Goal: Transaction & Acquisition: Purchase product/service

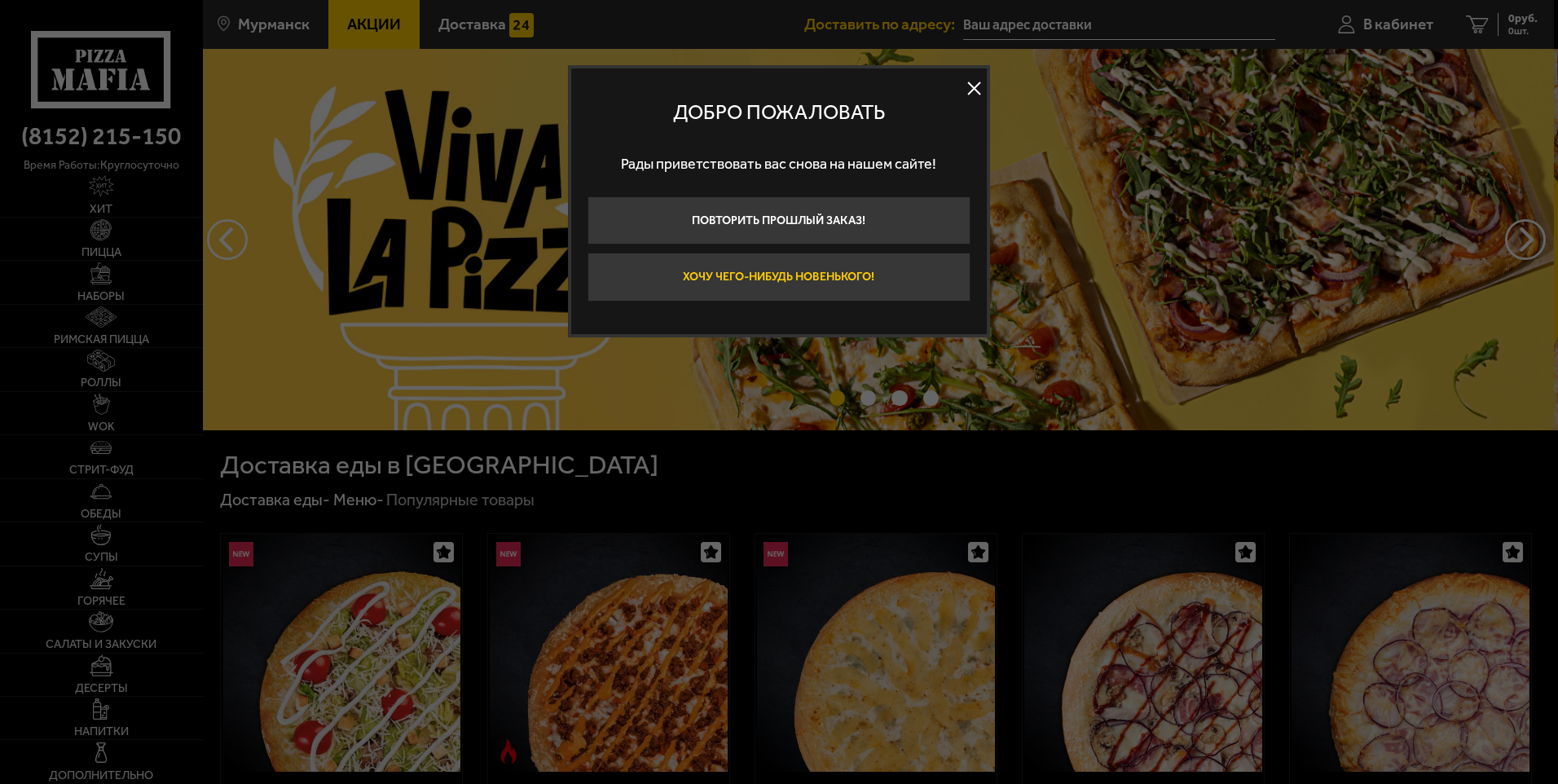
click at [814, 275] on button "Хочу чего-нибудь новенького!" at bounding box center [779, 276] width 383 height 49
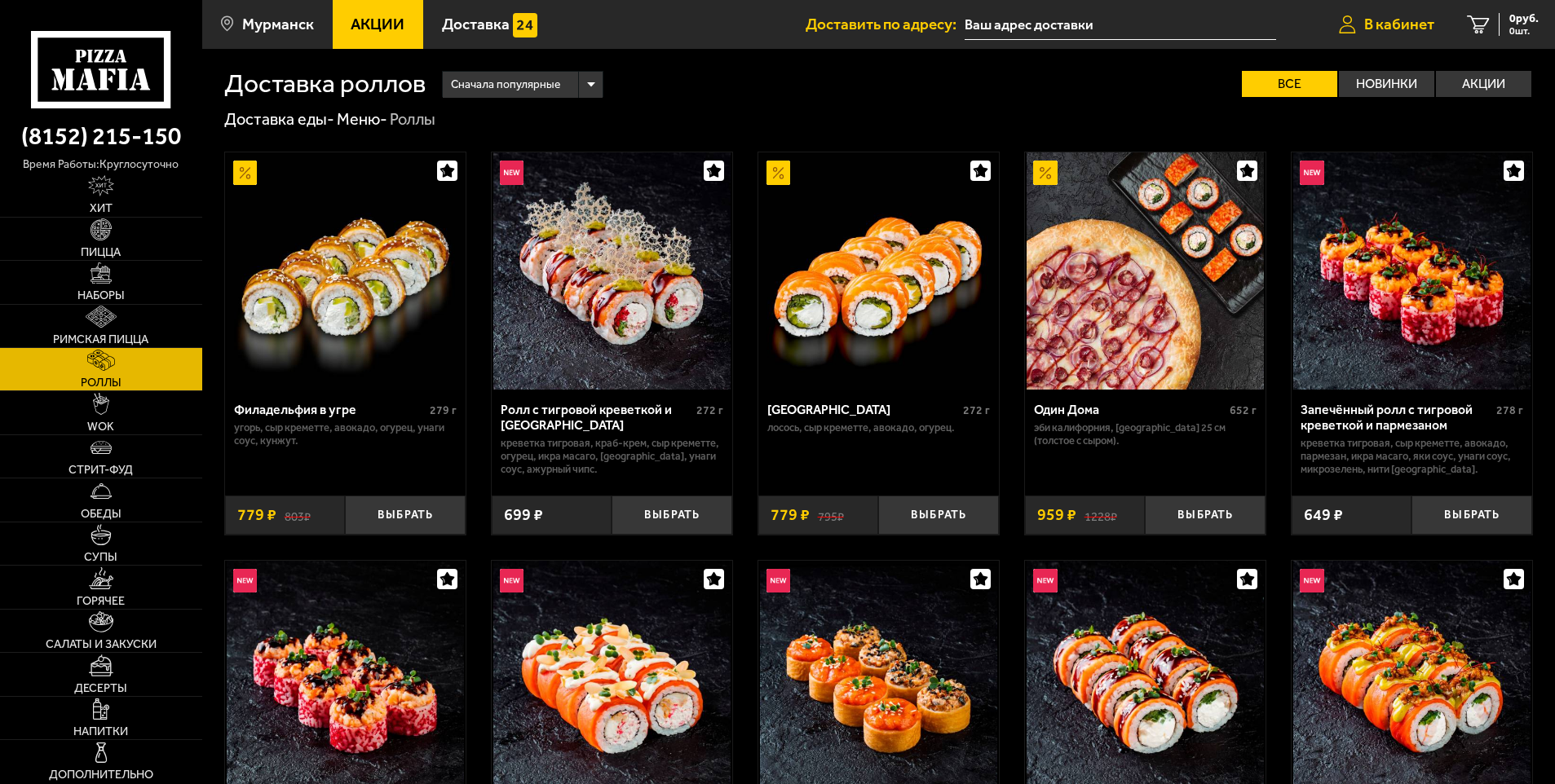
click at [1426, 27] on span "В кабинет" at bounding box center [1398, 24] width 70 height 16
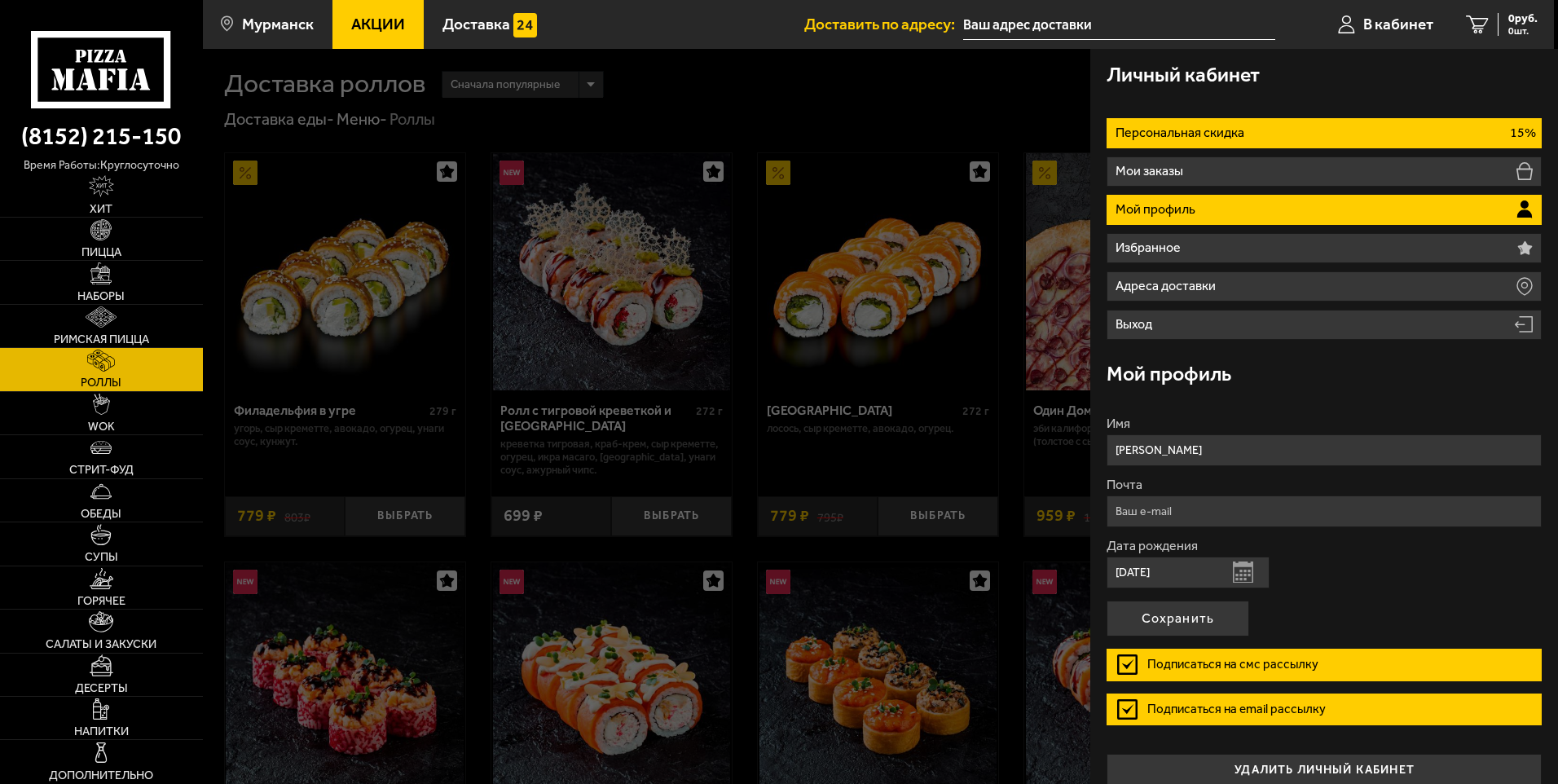
click at [1316, 142] on li "Персональная скидка 15%" at bounding box center [1323, 133] width 435 height 30
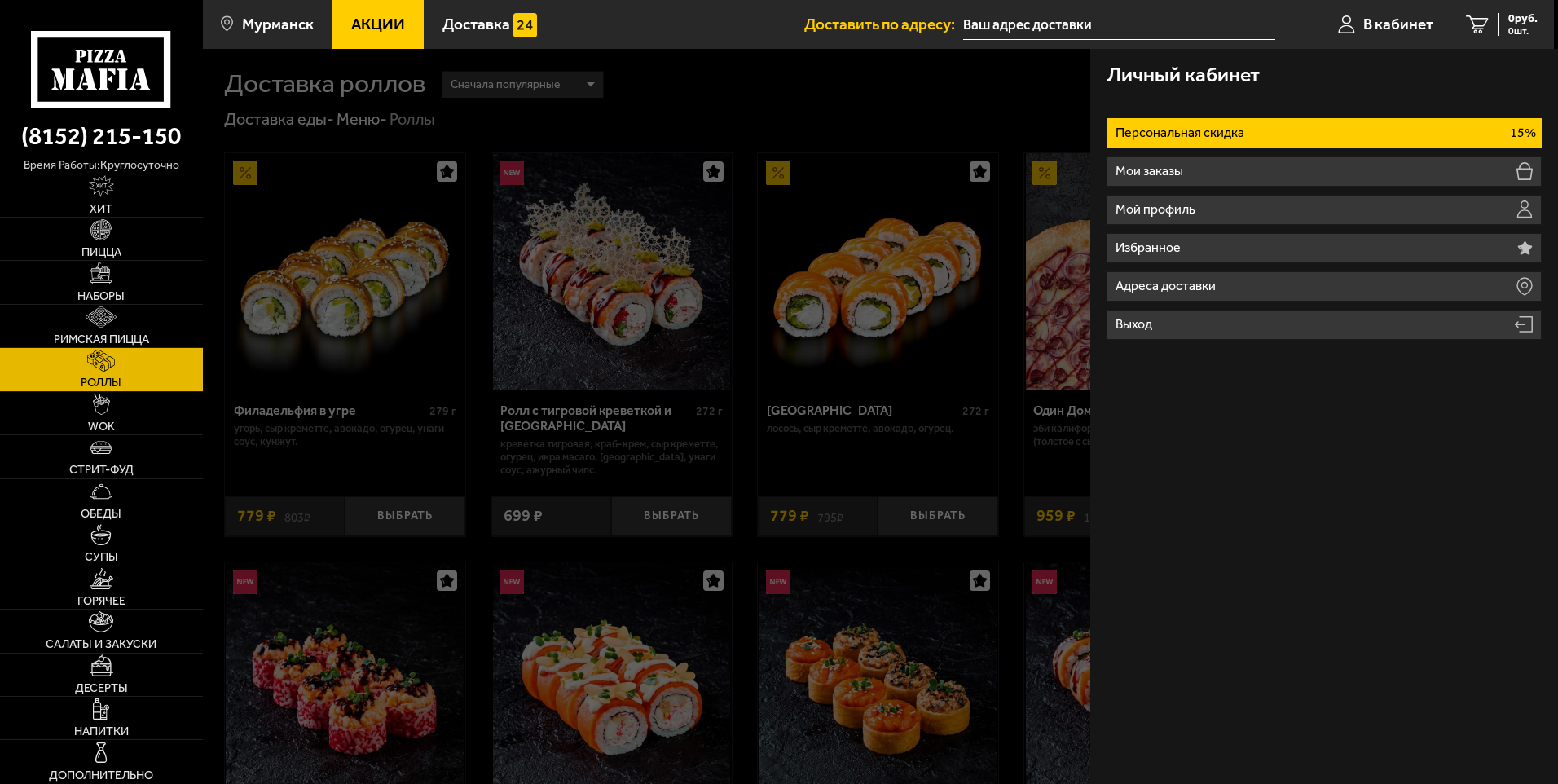
click at [1314, 137] on li "Персональная скидка 15%" at bounding box center [1323, 133] width 435 height 30
click at [994, 126] on div at bounding box center [981, 441] width 1558 height 784
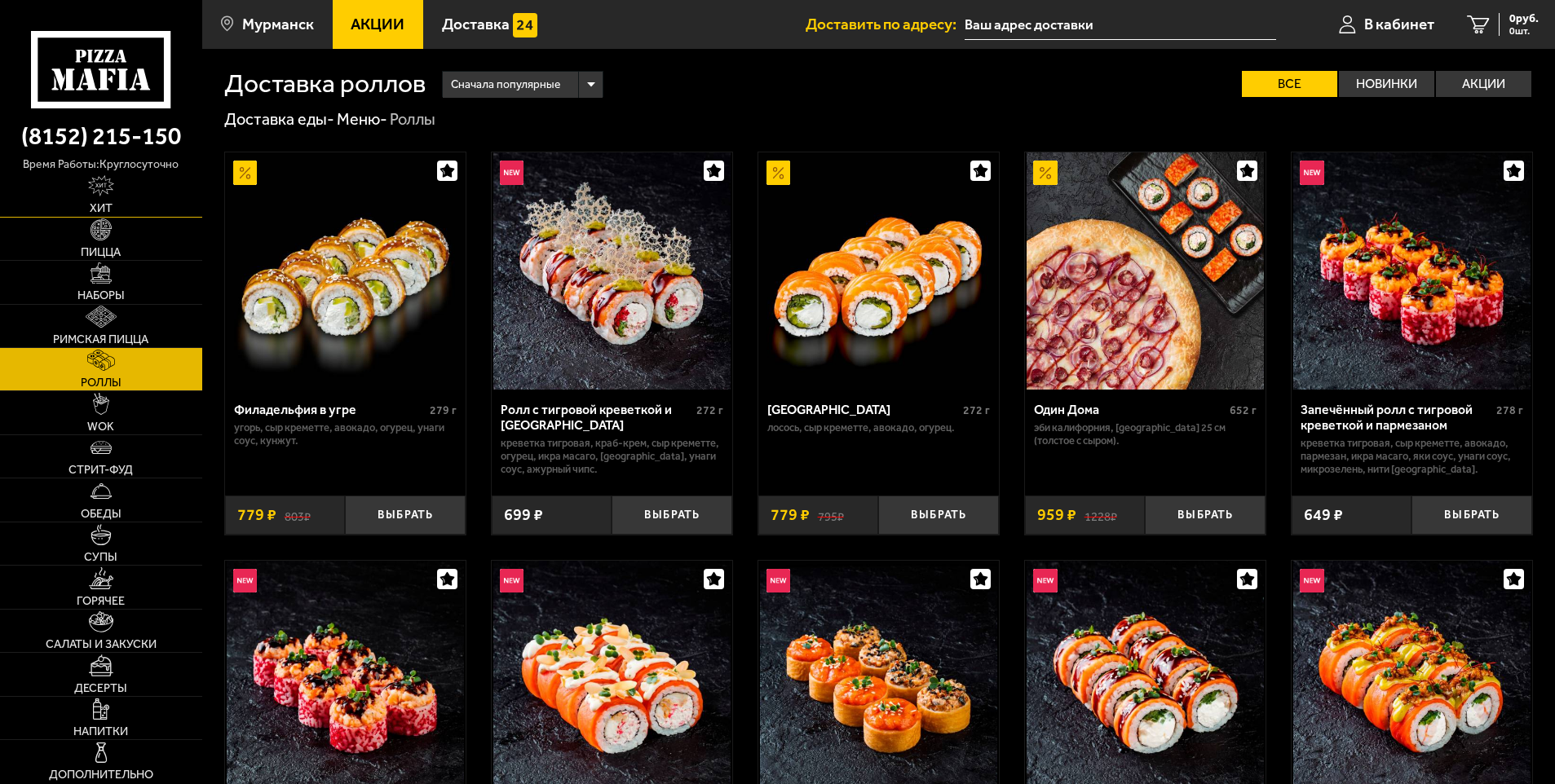
click at [114, 214] on link "Хит" at bounding box center [101, 195] width 203 height 42
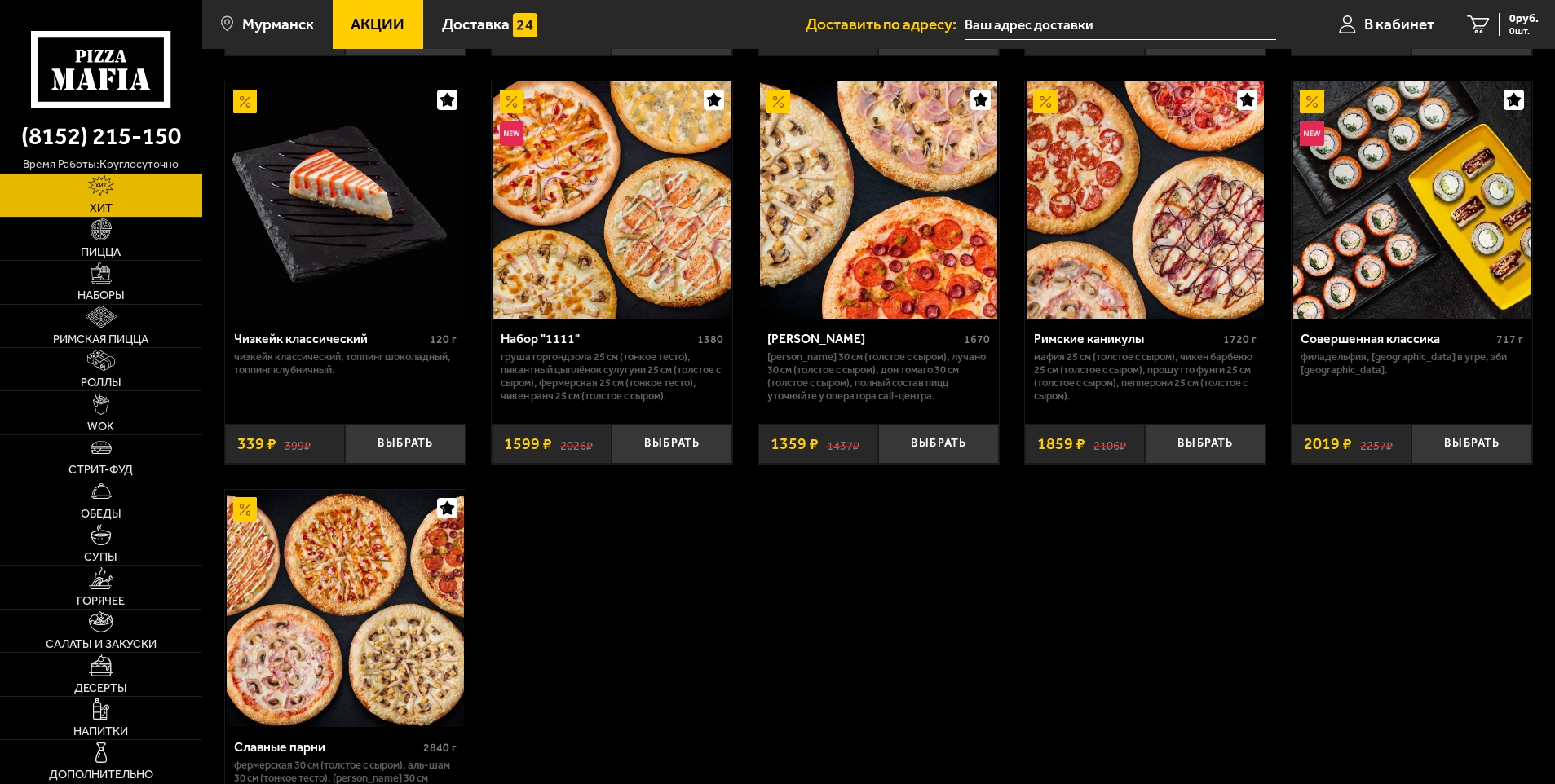
scroll to position [896, 0]
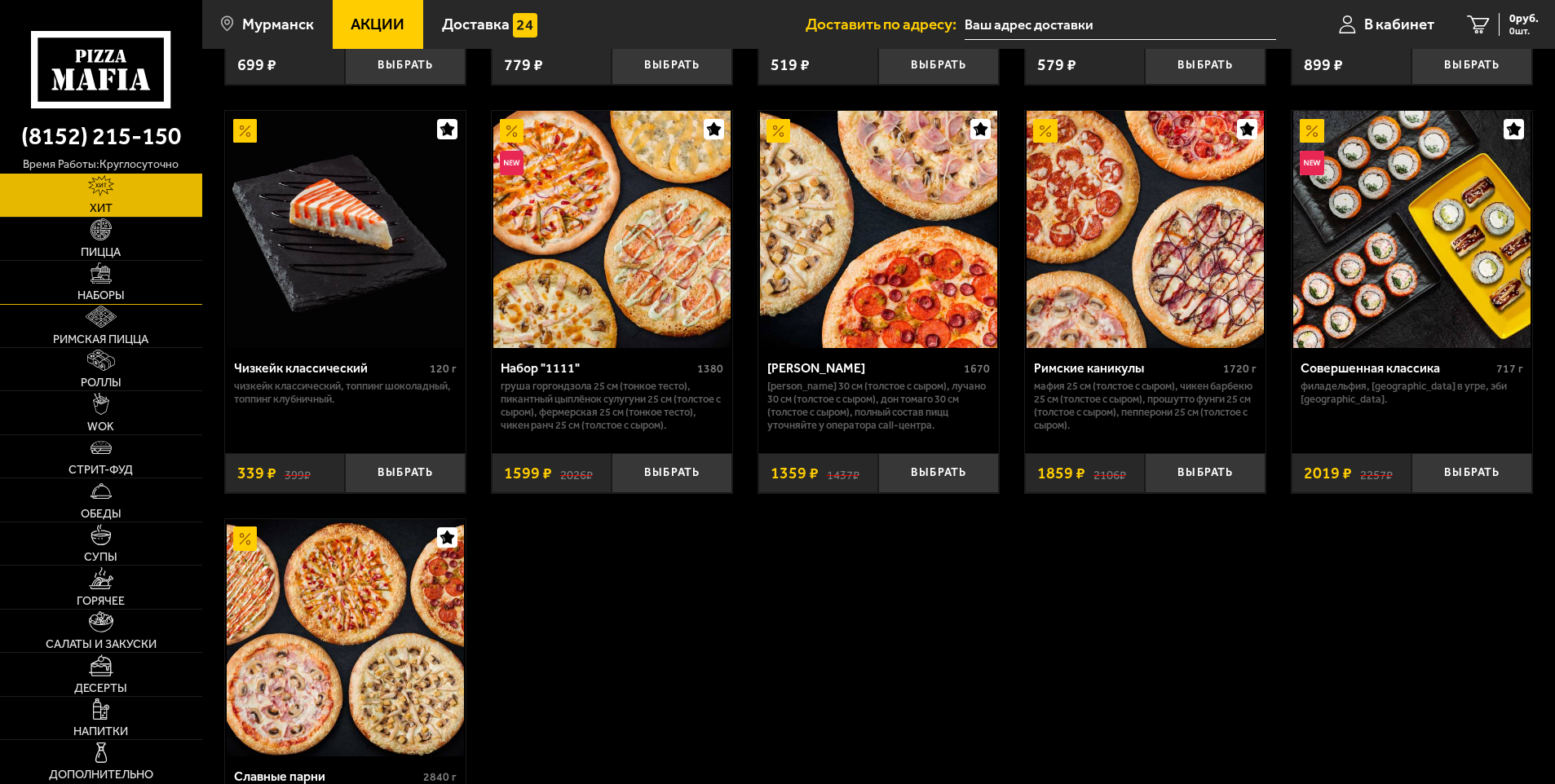
drag, startPoint x: 155, startPoint y: 282, endPoint x: 150, endPoint y: 271, distance: 12.1
click at [155, 282] on link "Наборы" at bounding box center [101, 282] width 203 height 42
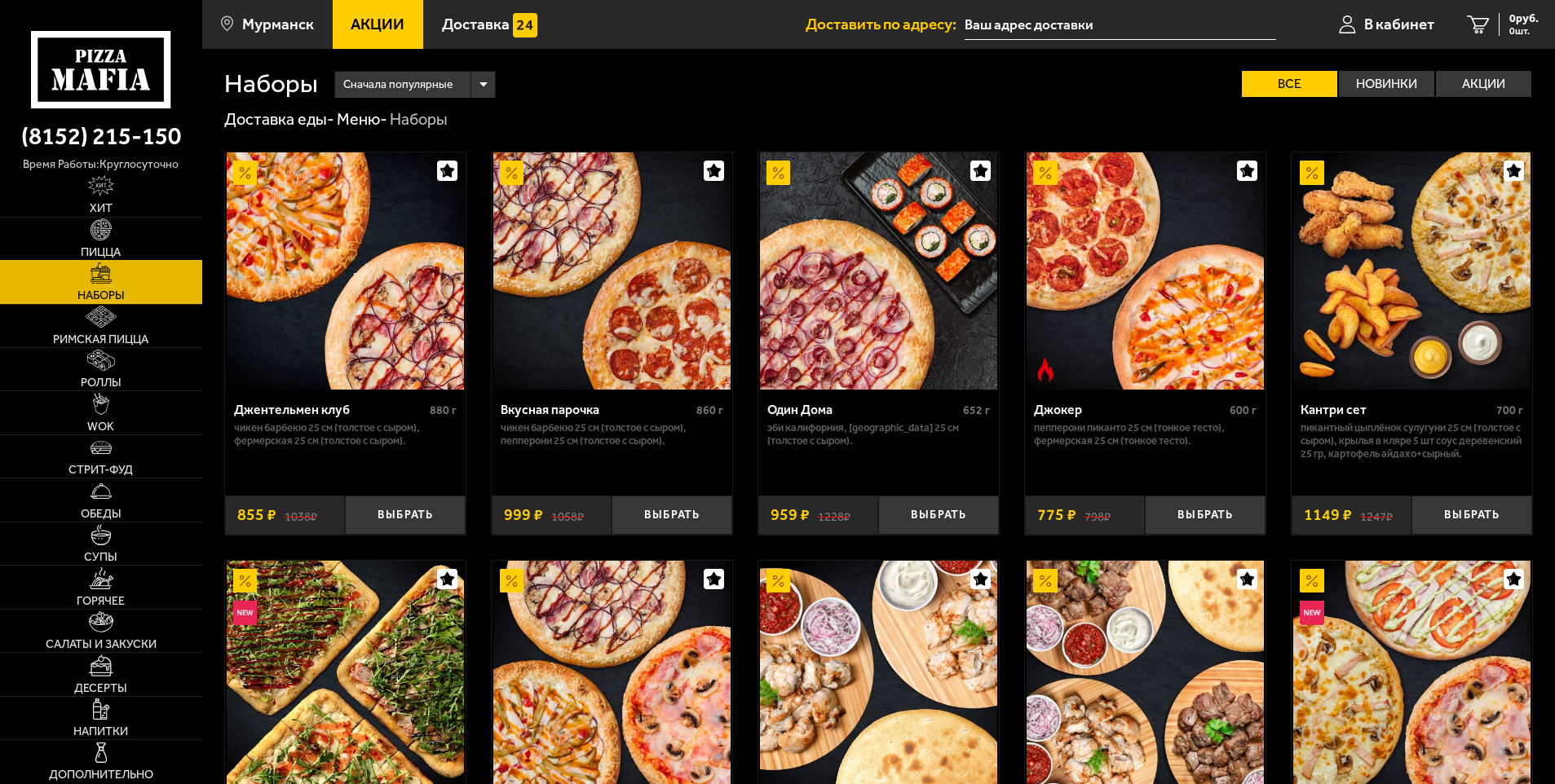
click at [139, 238] on link "Пицца" at bounding box center [101, 238] width 203 height 42
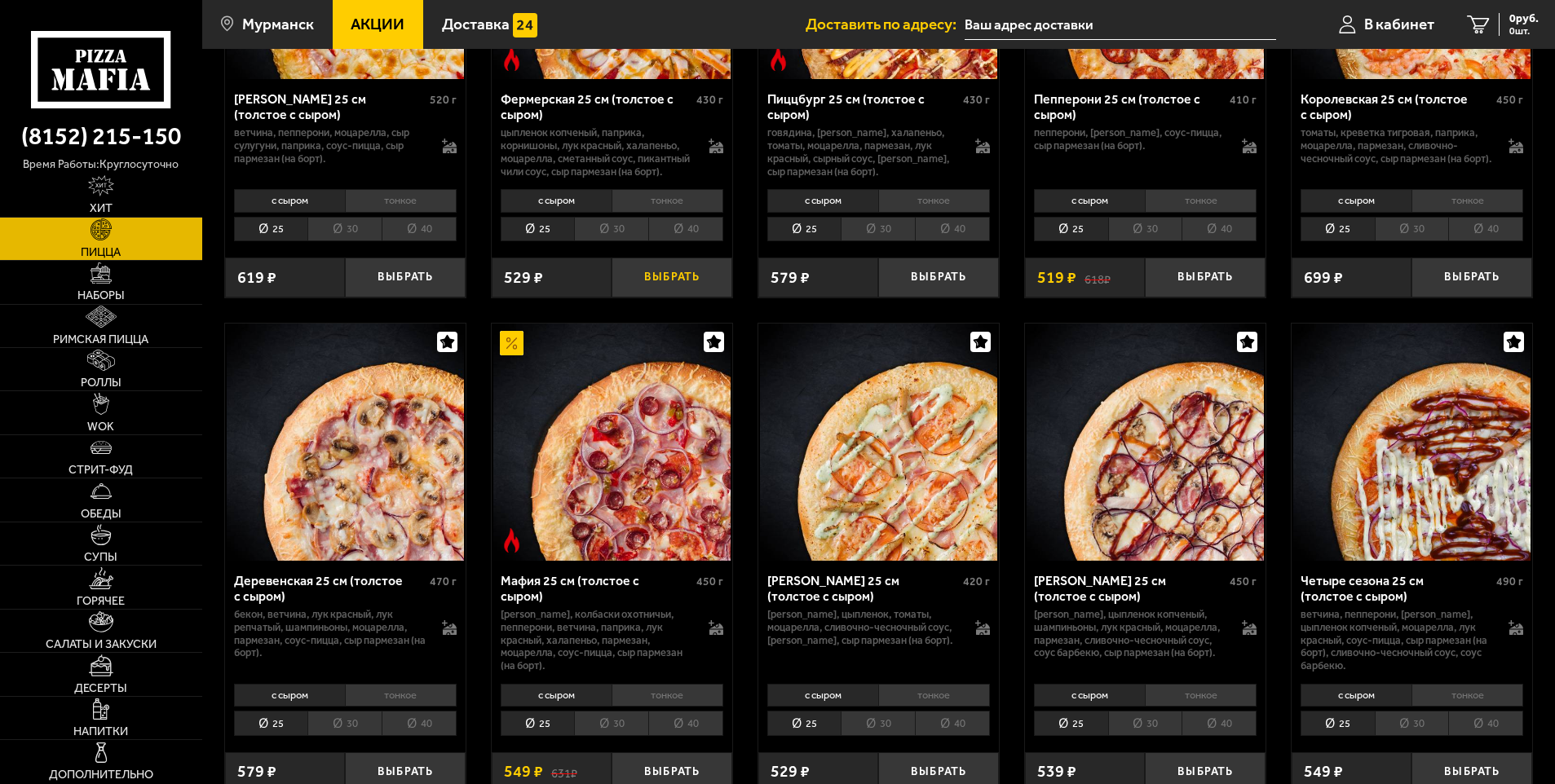
scroll to position [1548, 0]
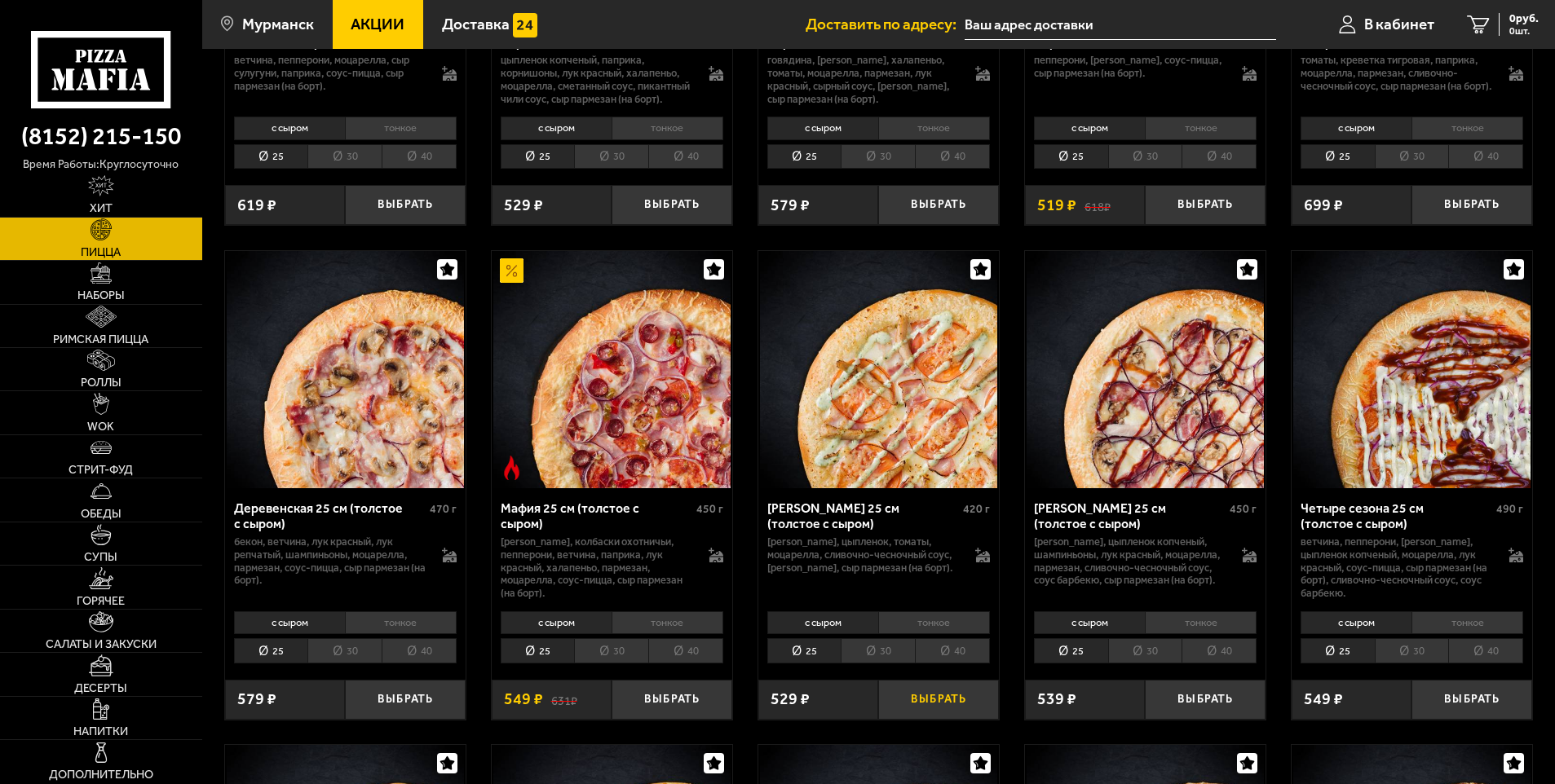
click at [922, 720] on button "Выбрать" at bounding box center [938, 698] width 121 height 40
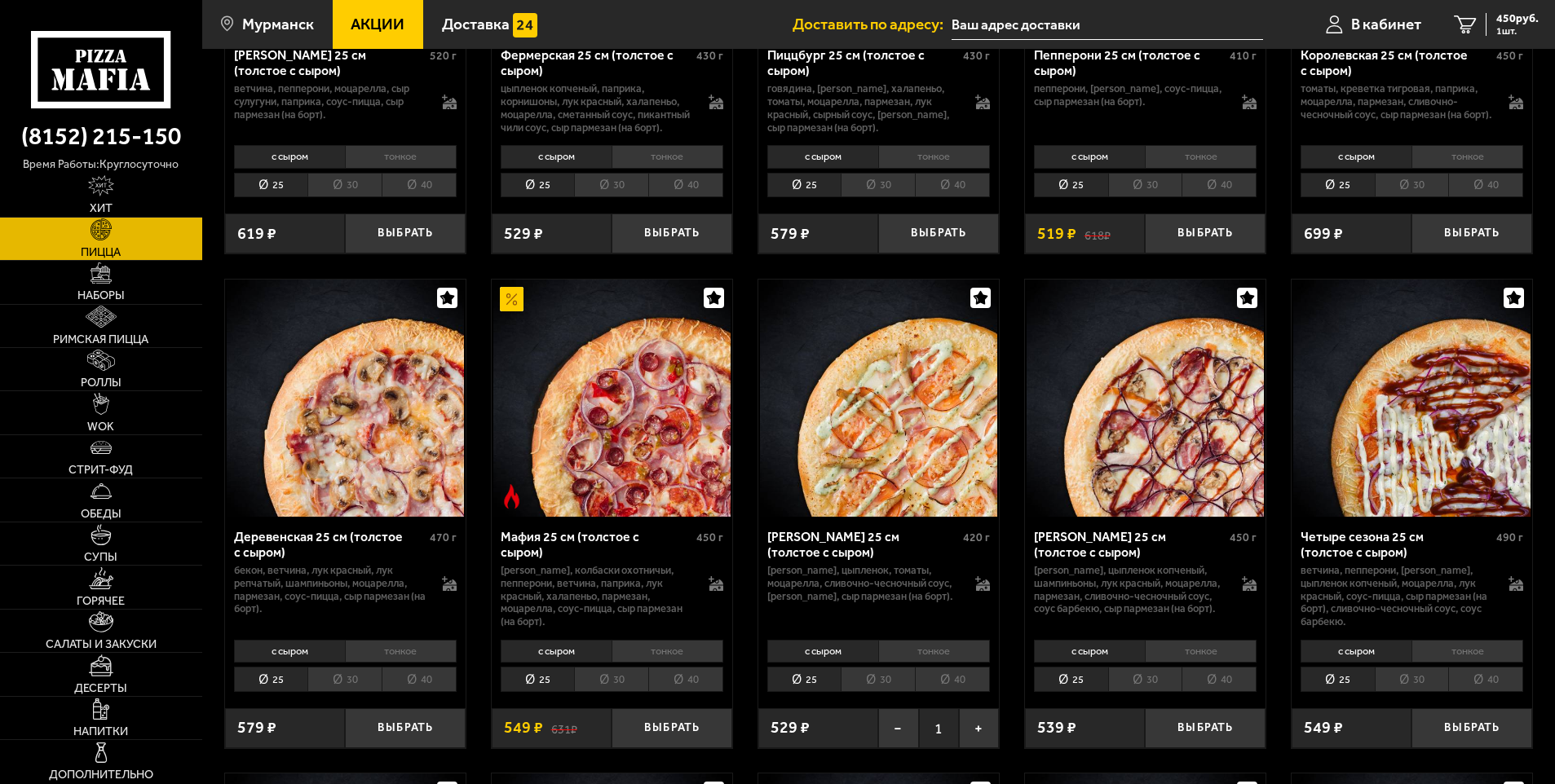
scroll to position [1385, 0]
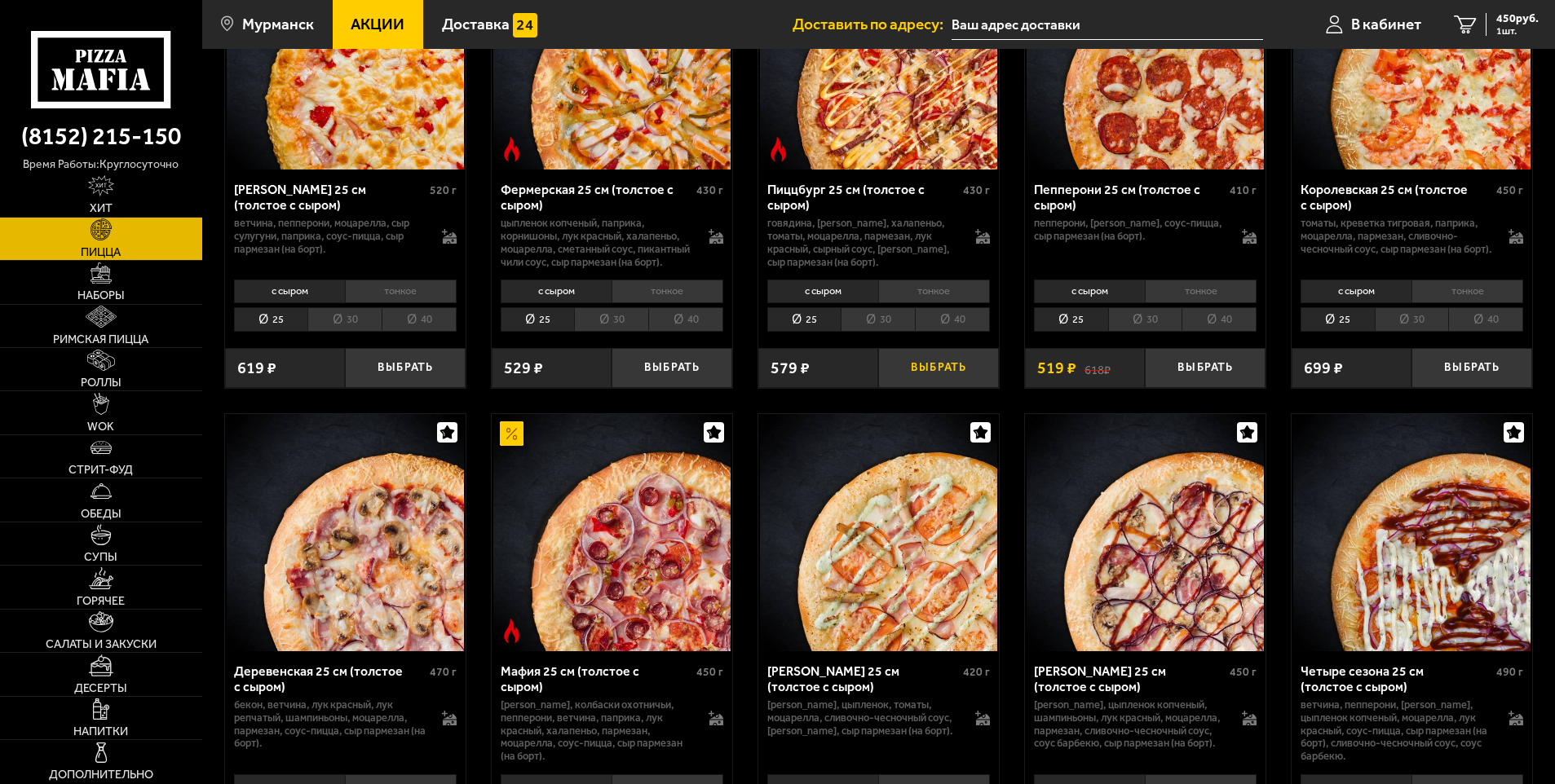
click at [899, 387] on button "Выбрать" at bounding box center [938, 367] width 121 height 40
click at [1187, 387] on button "Выбрать" at bounding box center [1204, 367] width 121 height 40
click at [1498, 17] on span "1335 руб." at bounding box center [1514, 18] width 49 height 11
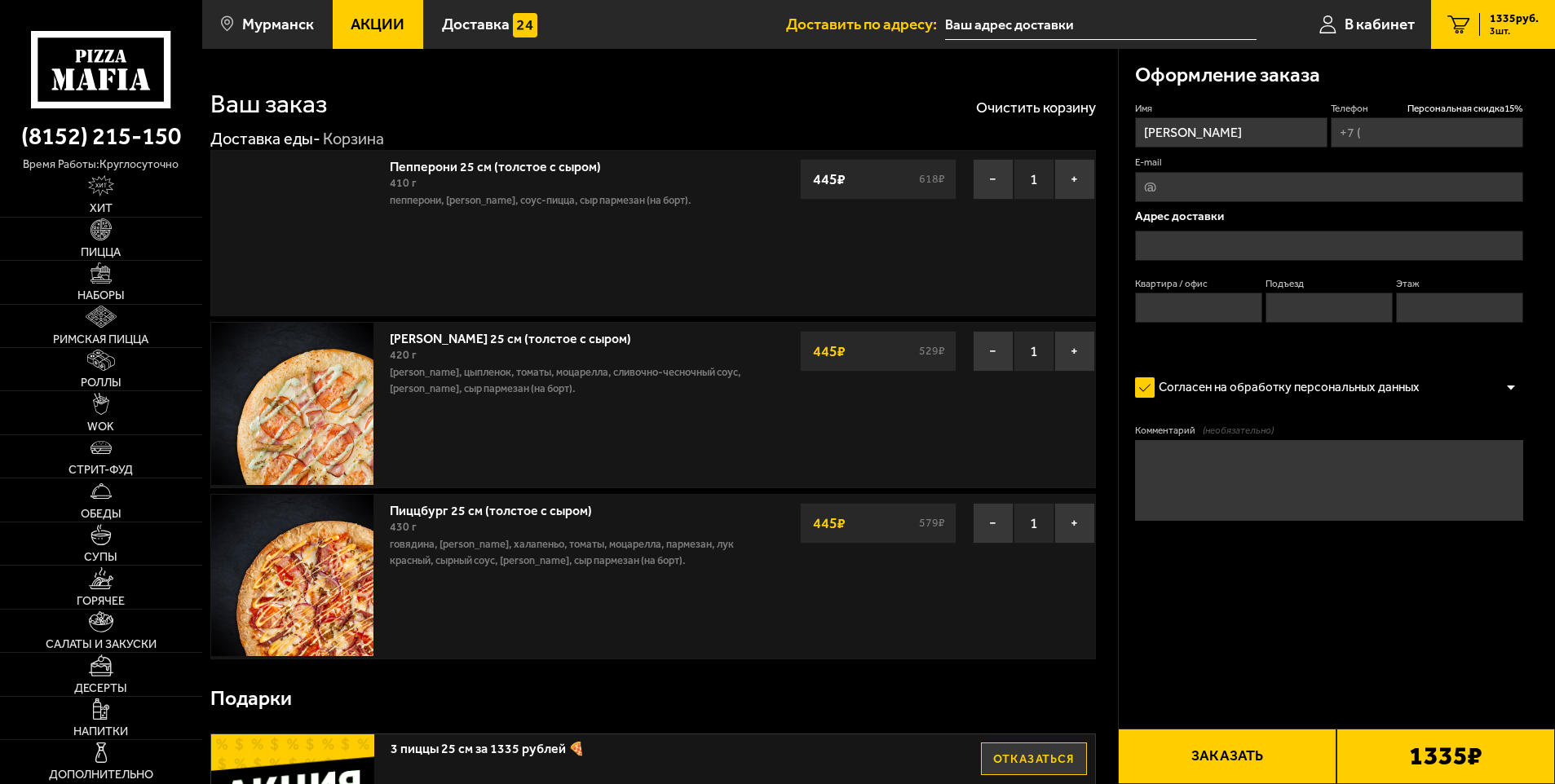
type input "[PHONE_NUMBER]"
type input "[STREET_ADDRESS][PERSON_NAME]"
type input "47"
type input "4"
type input "1"
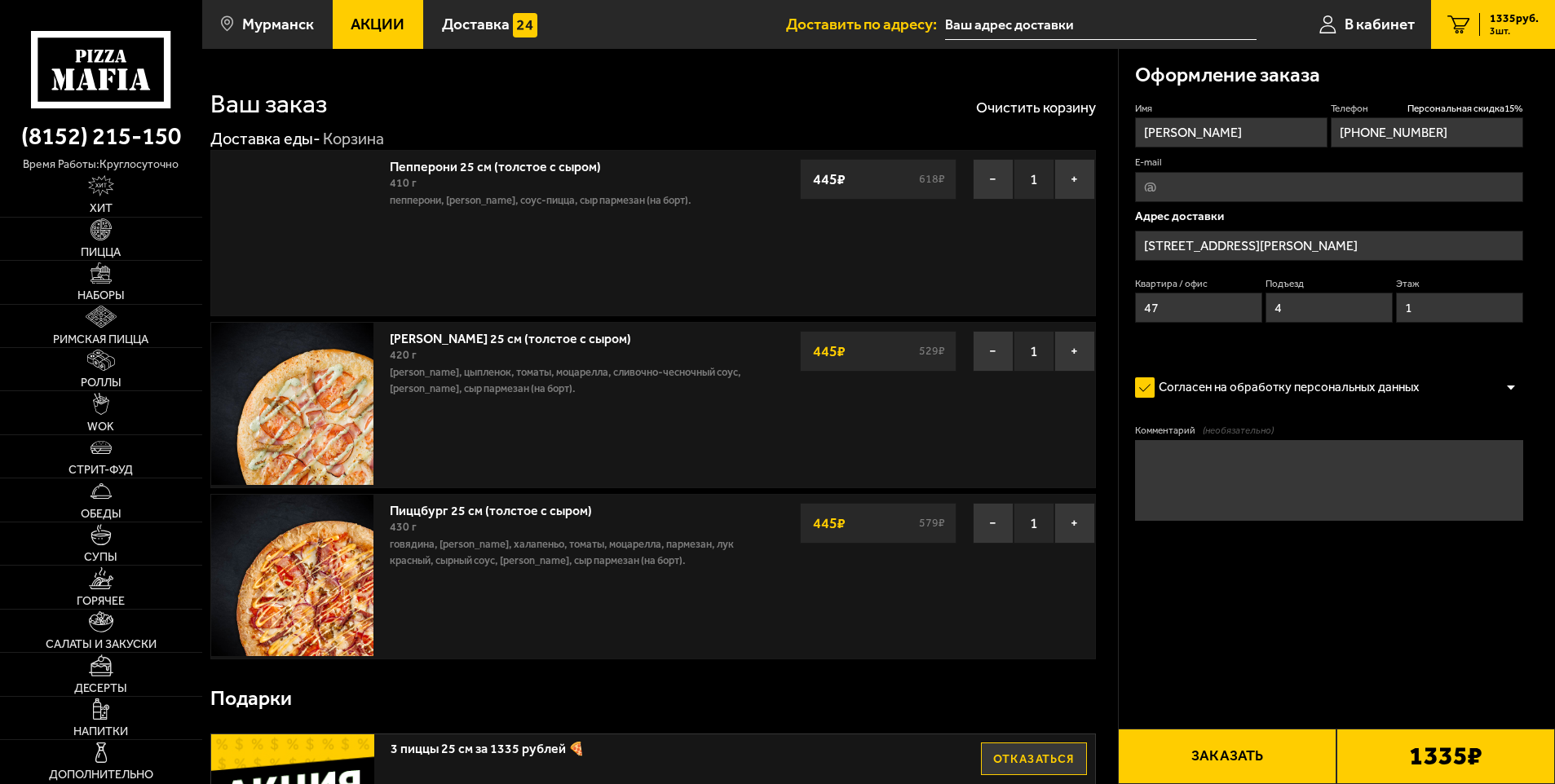
type input "[STREET_ADDRESS][PERSON_NAME]"
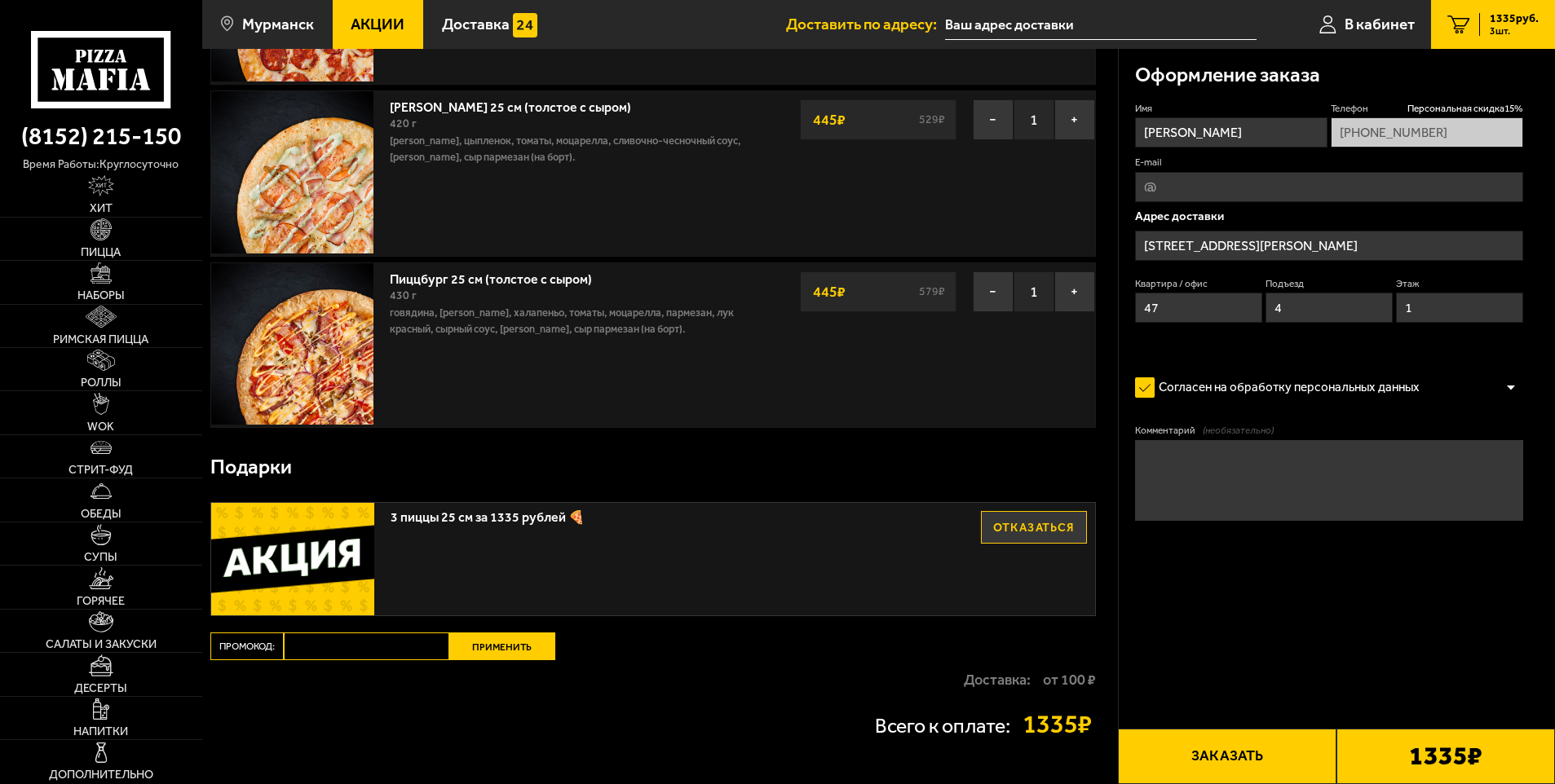
scroll to position [245, 0]
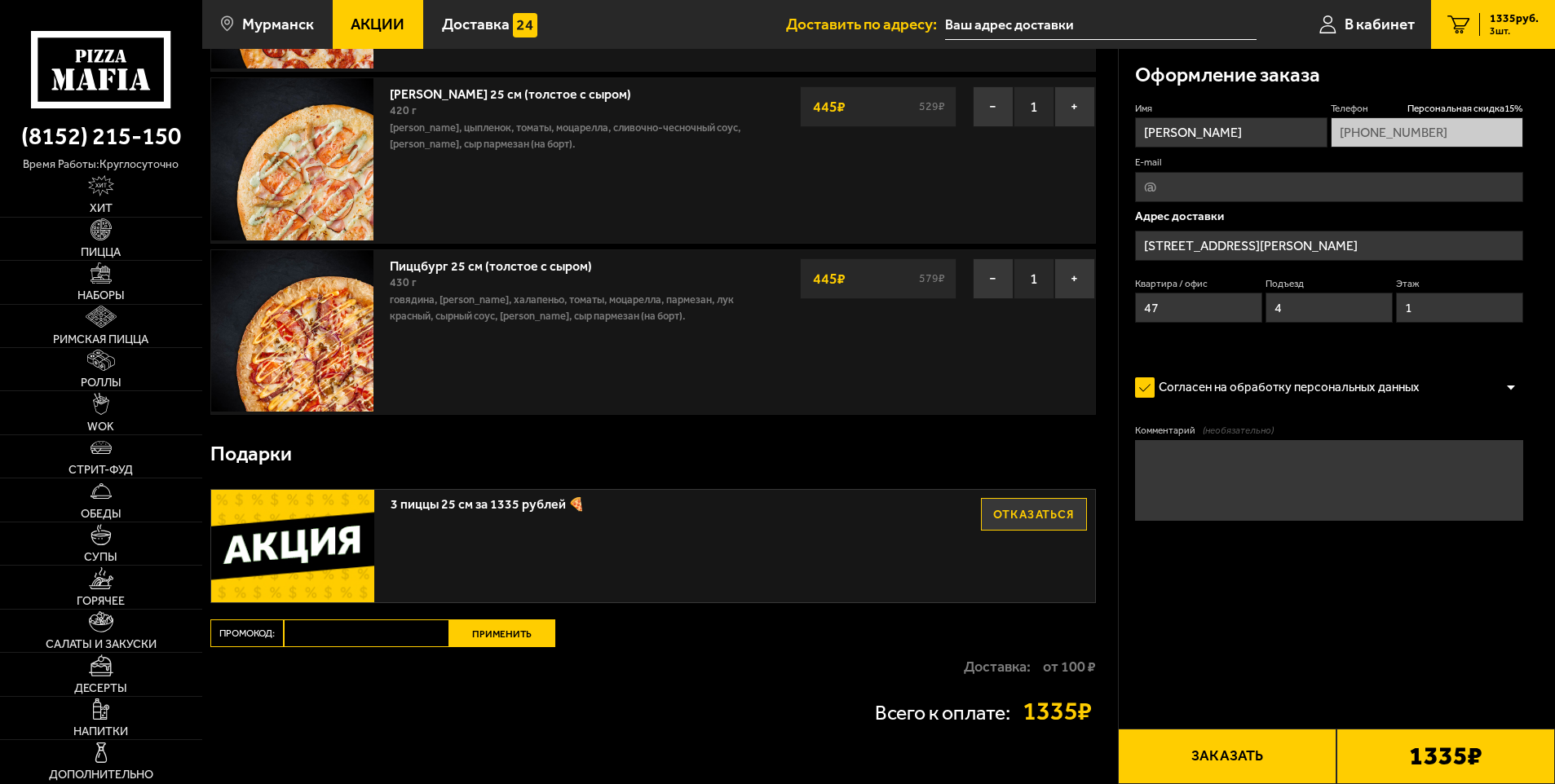
click at [1007, 510] on button "Отказаться" at bounding box center [1033, 513] width 106 height 32
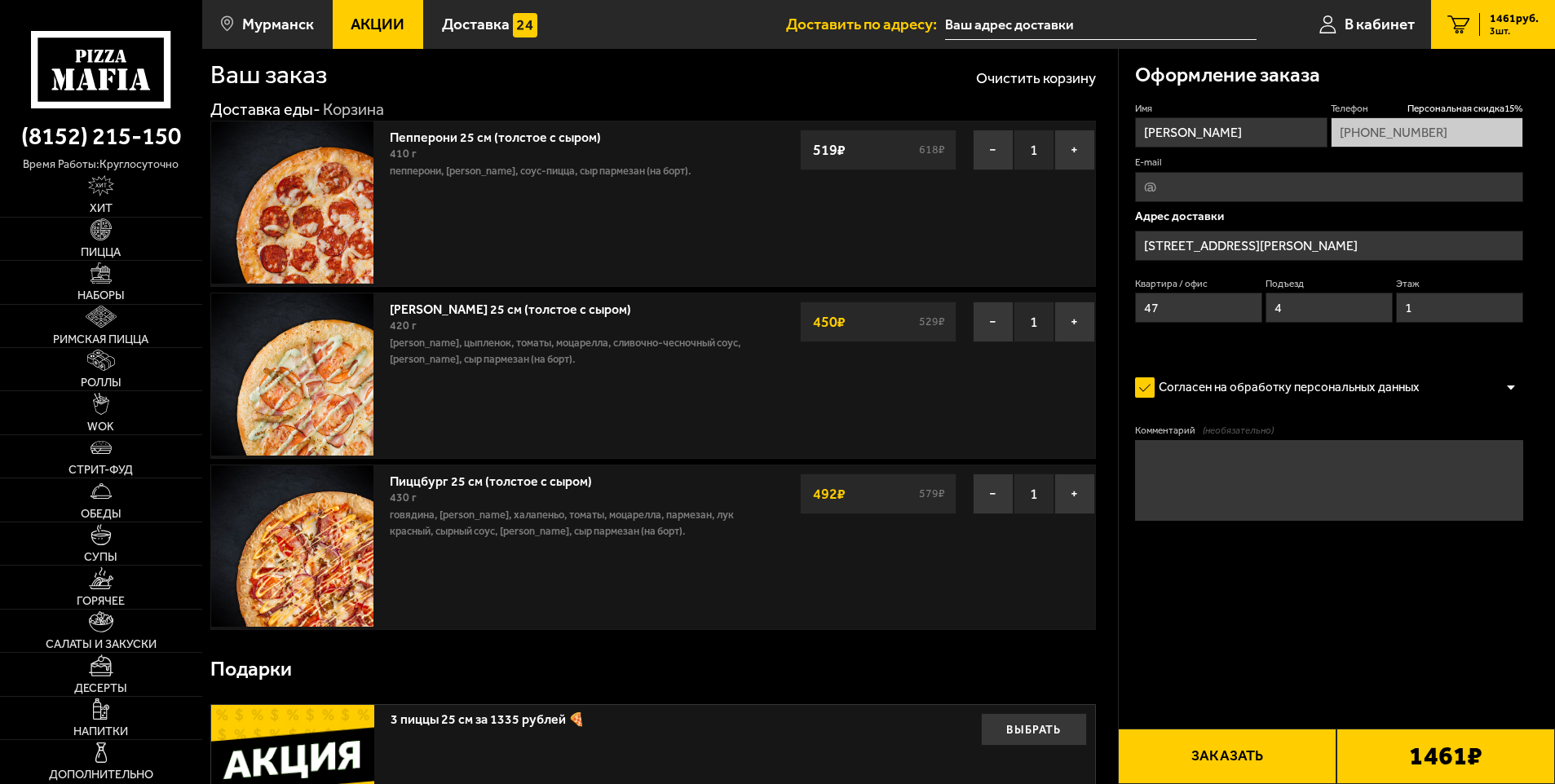
scroll to position [163, 0]
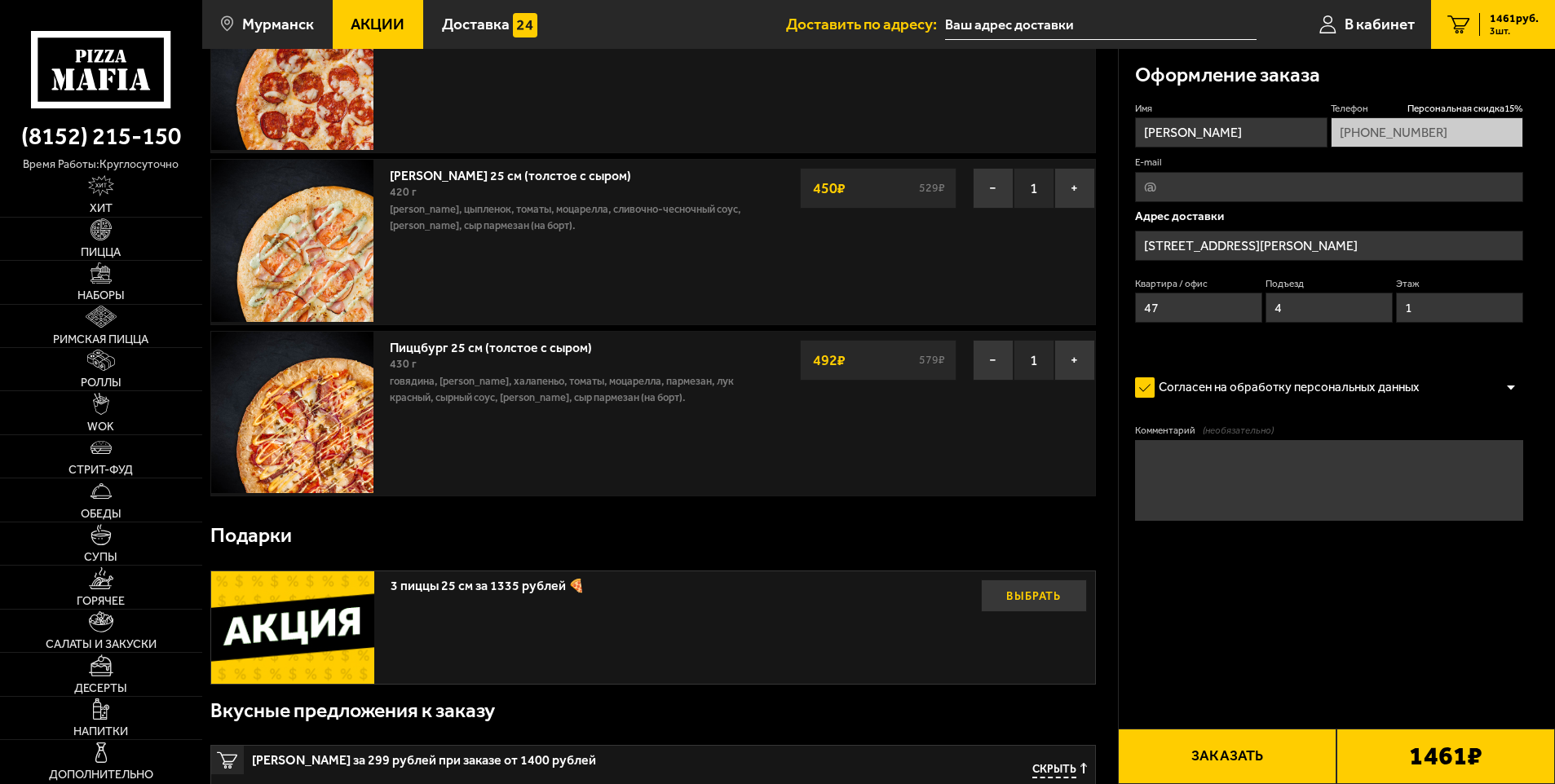
click at [1040, 602] on button "Выбрать" at bounding box center [1033, 595] width 106 height 32
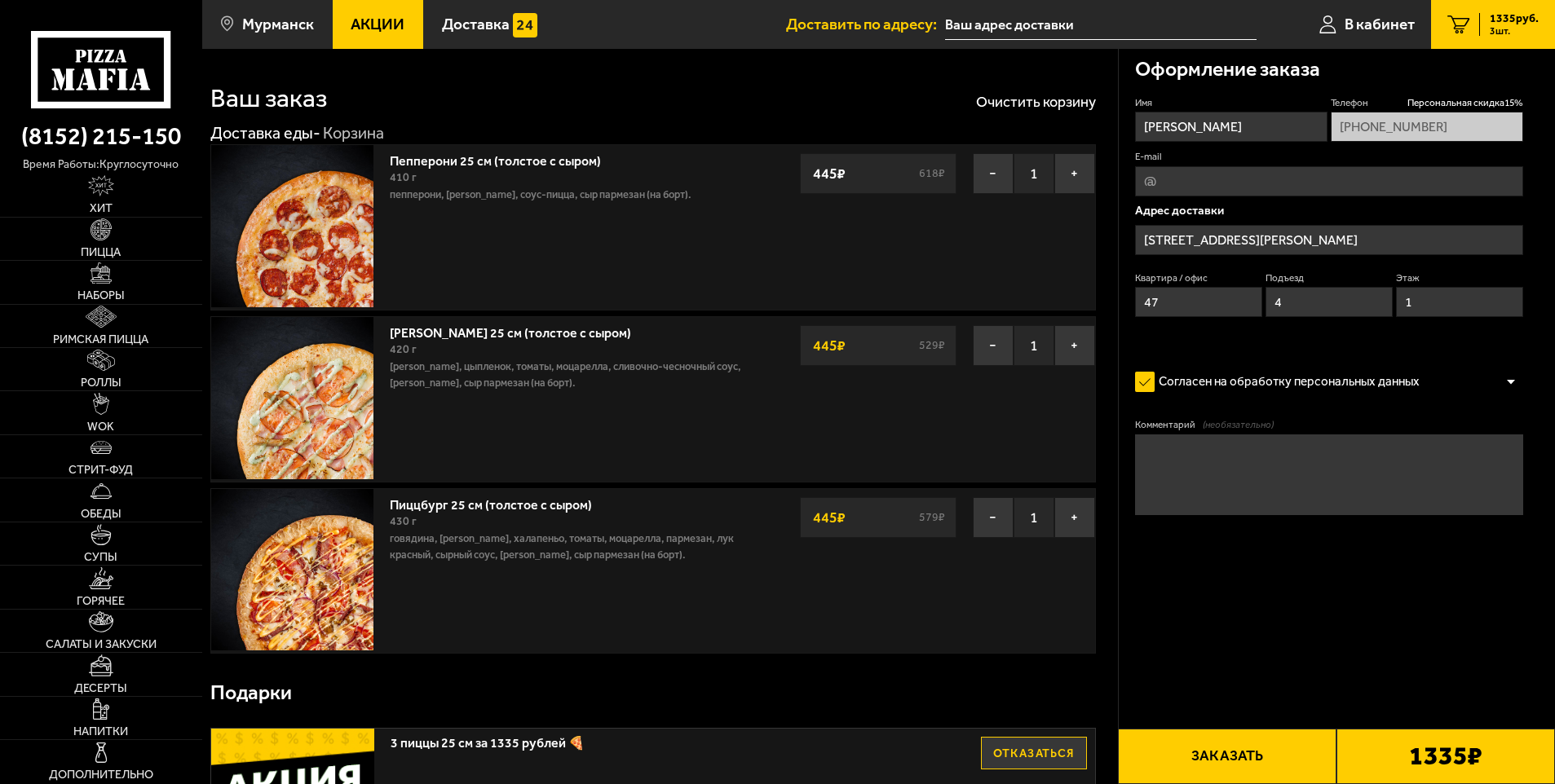
scroll to position [0, 0]
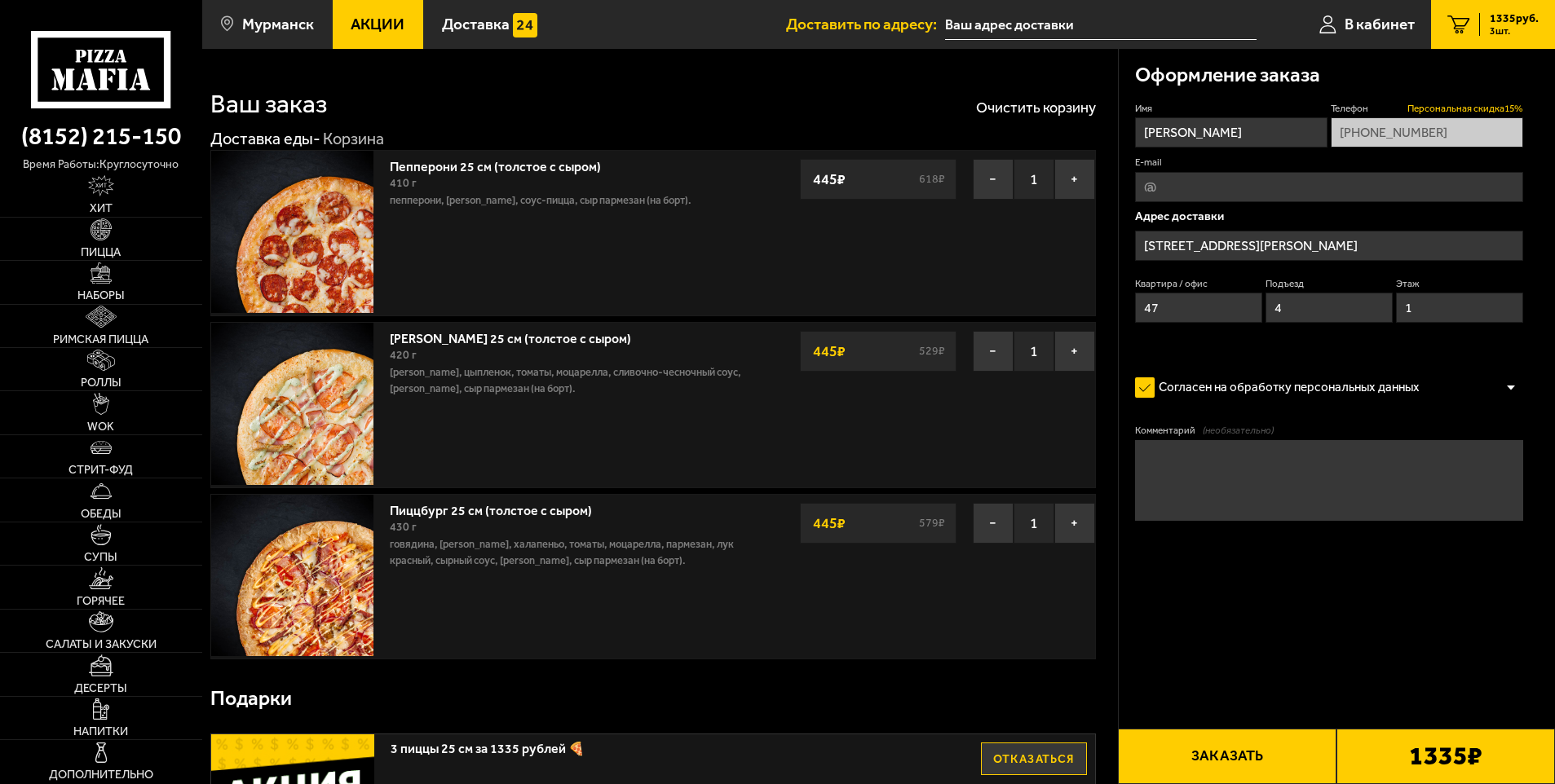
click at [1430, 103] on span "Персональная скидка 15 %" at bounding box center [1465, 109] width 116 height 14
click at [1462, 110] on span "Персональная скидка 15 %" at bounding box center [1465, 109] width 116 height 14
click at [1463, 110] on span "Персональная скидка 15 %" at bounding box center [1465, 109] width 116 height 14
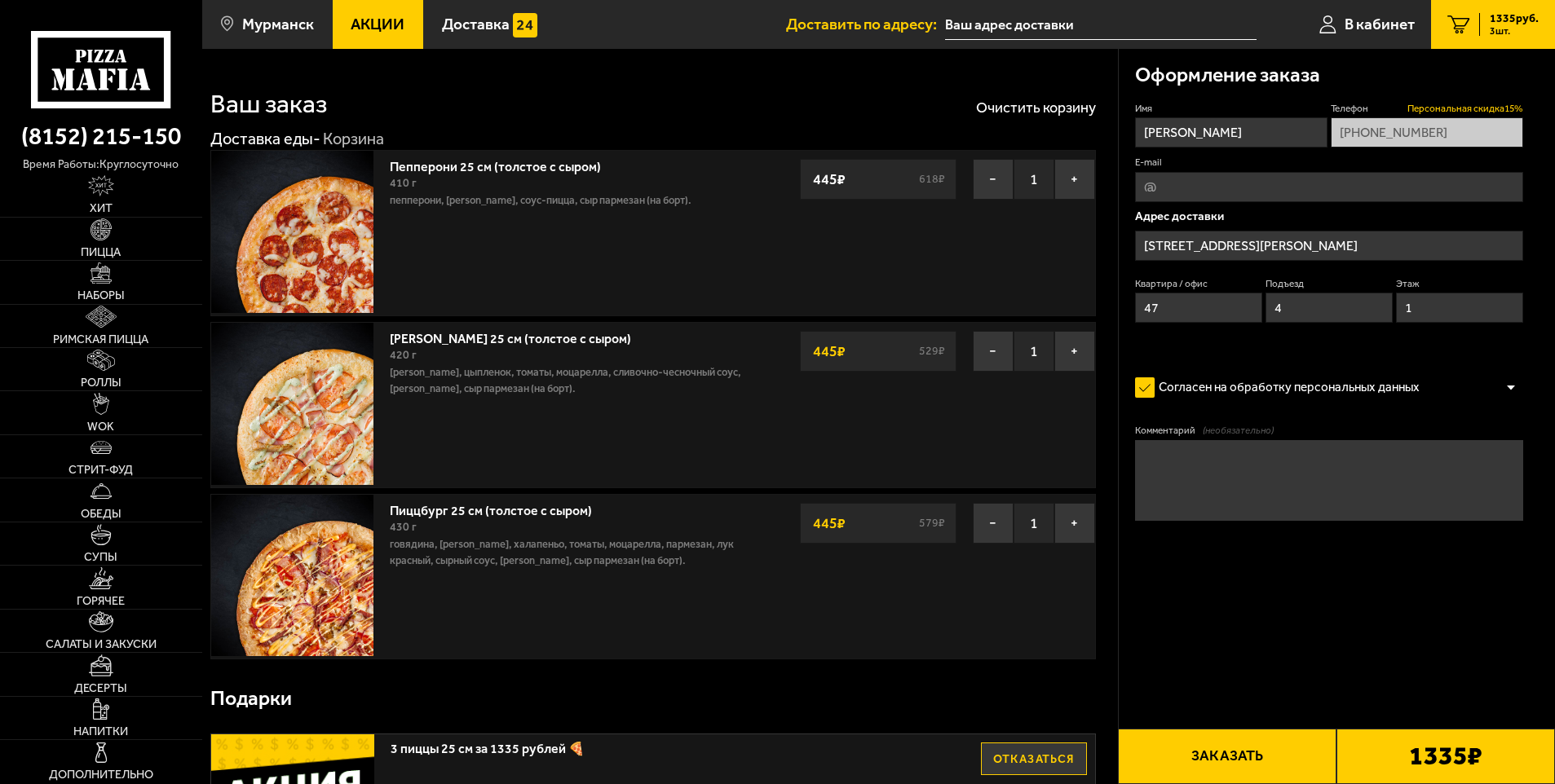
click at [1463, 110] on span "Персональная скидка 15 %" at bounding box center [1465, 109] width 116 height 14
click at [1494, 389] on div "Согласен на обработку персональных данных" at bounding box center [1329, 387] width 389 height 32
click at [1510, 385] on div at bounding box center [1510, 386] width 25 height 12
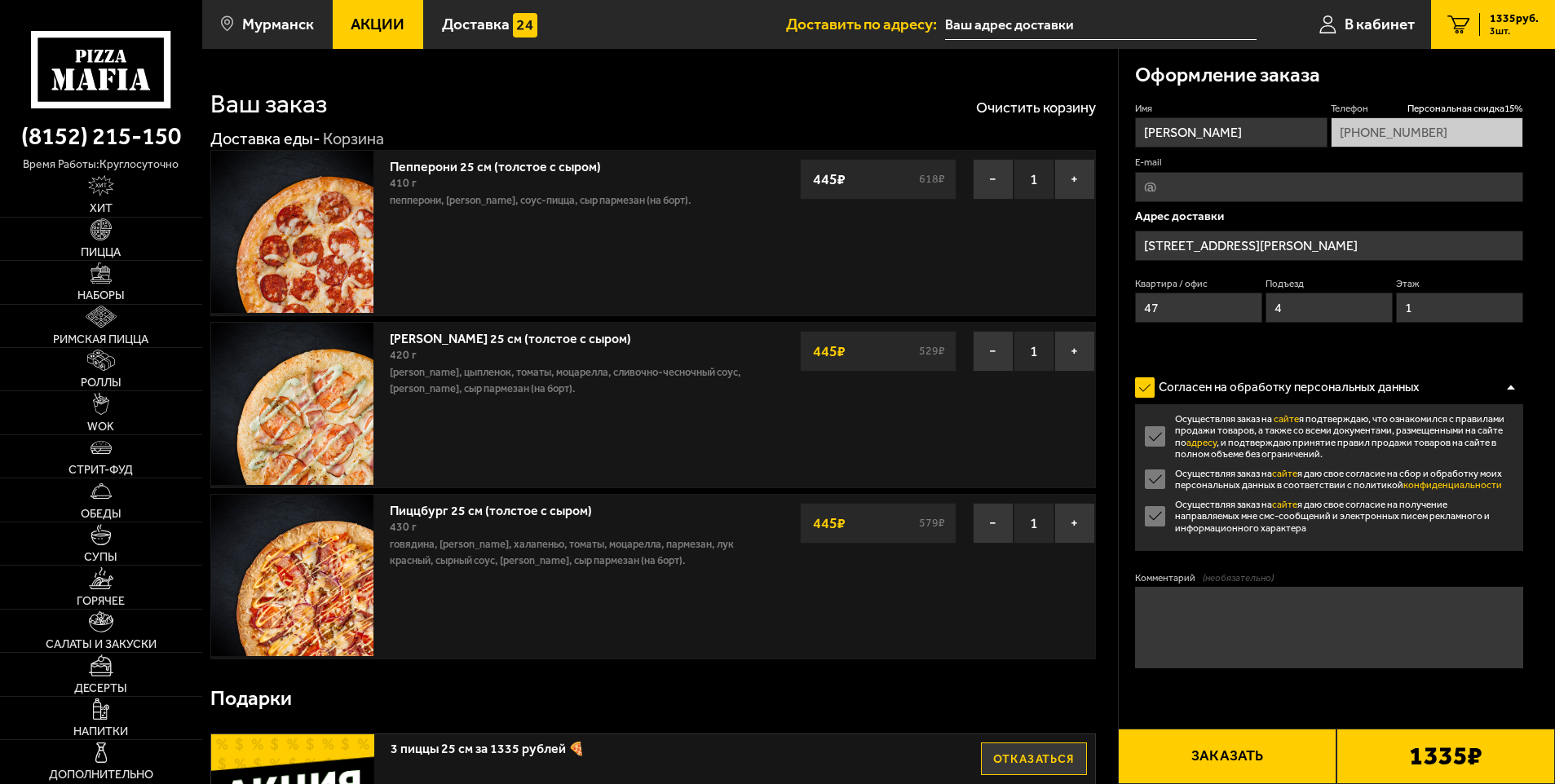
click at [1510, 385] on div at bounding box center [1510, 386] width 25 height 12
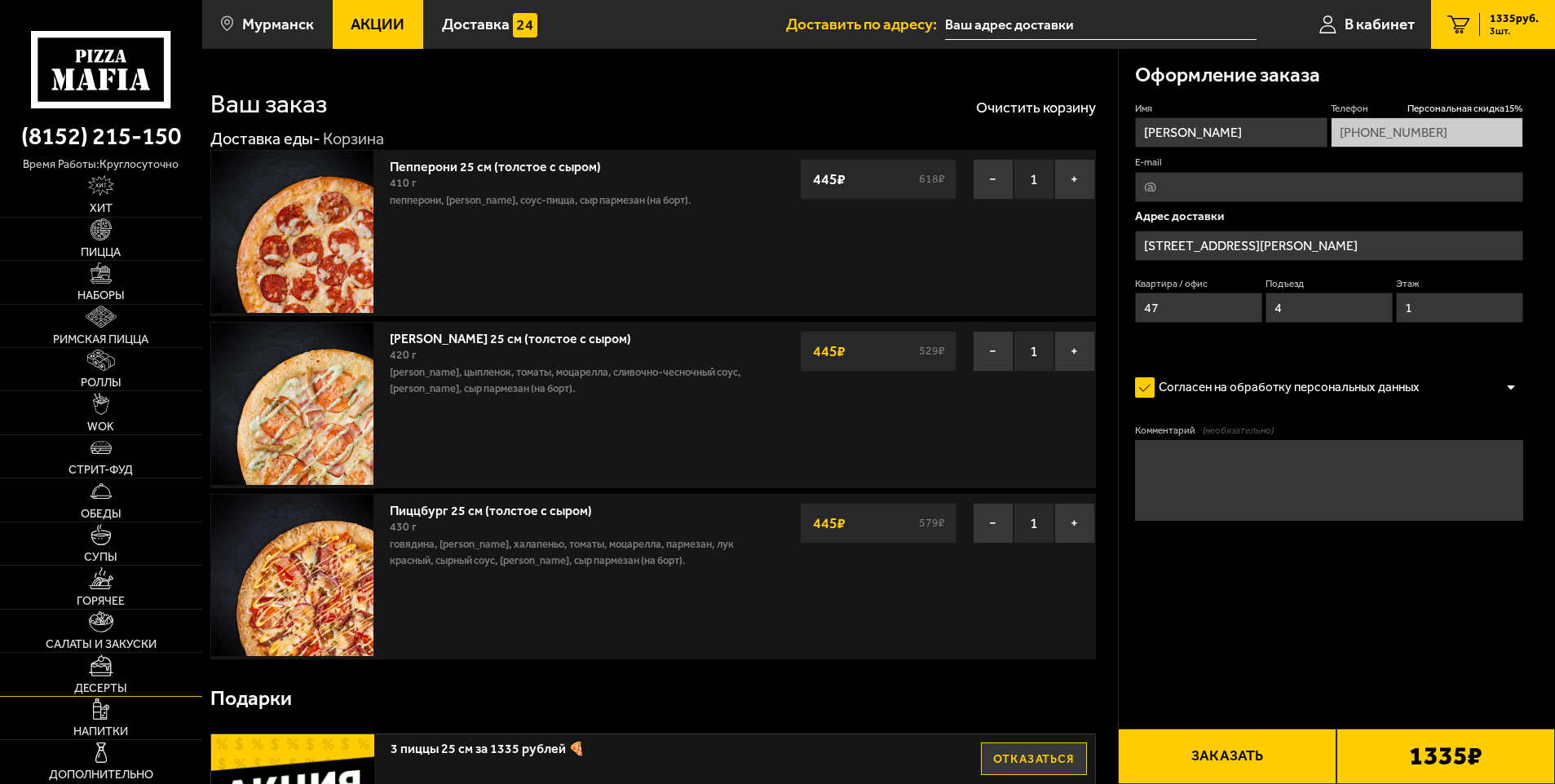
click at [125, 668] on link "Десерты" at bounding box center [101, 674] width 203 height 42
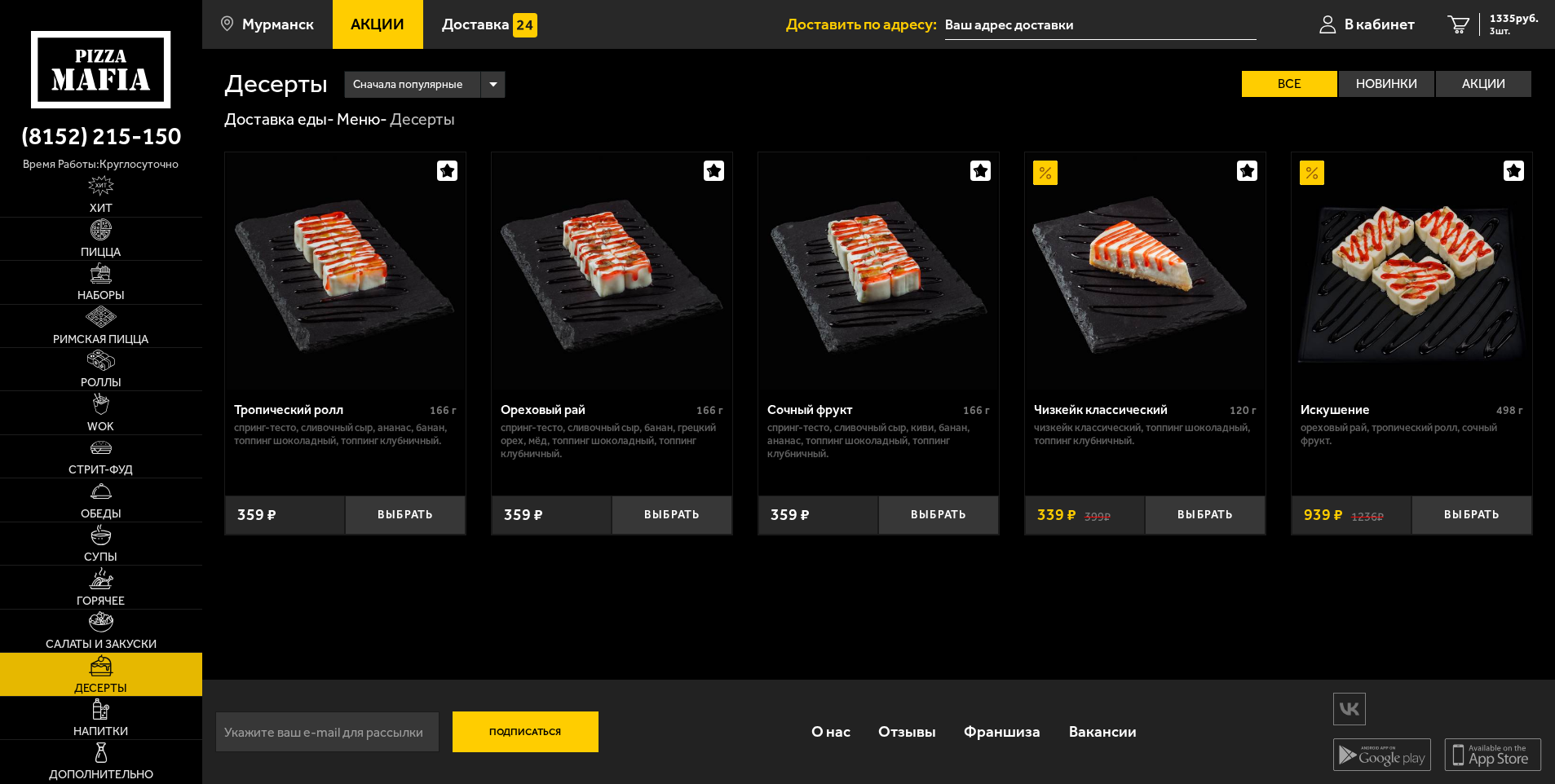
click at [1406, 286] on img at bounding box center [1411, 271] width 238 height 237
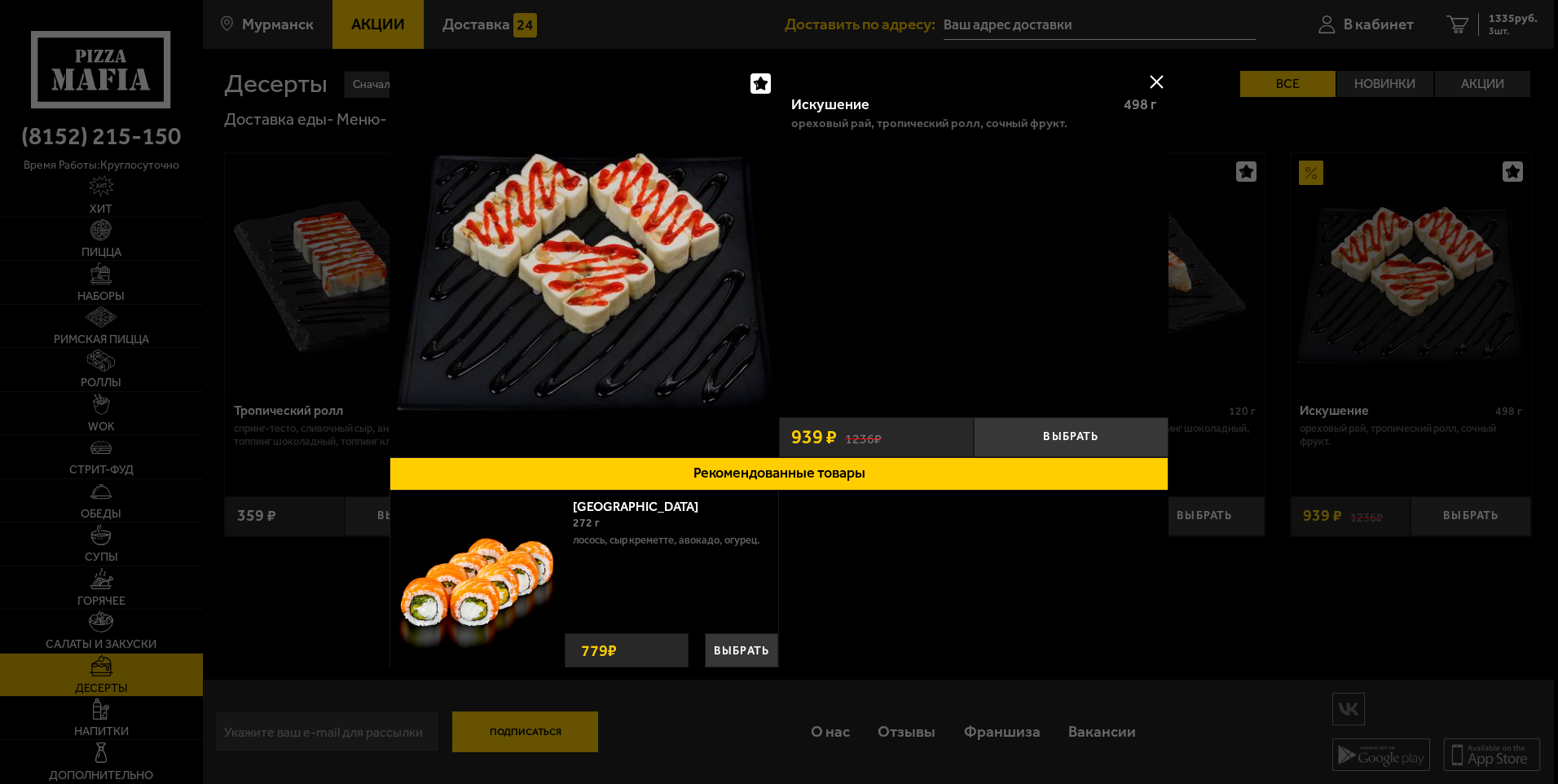
click at [889, 578] on div "лосось, Сыр креметте, авокадо, огурец. Филадельфия 272 г лосось, Сыр креметте, …" at bounding box center [779, 582] width 779 height 182
click at [1160, 86] on button at bounding box center [1156, 81] width 25 height 25
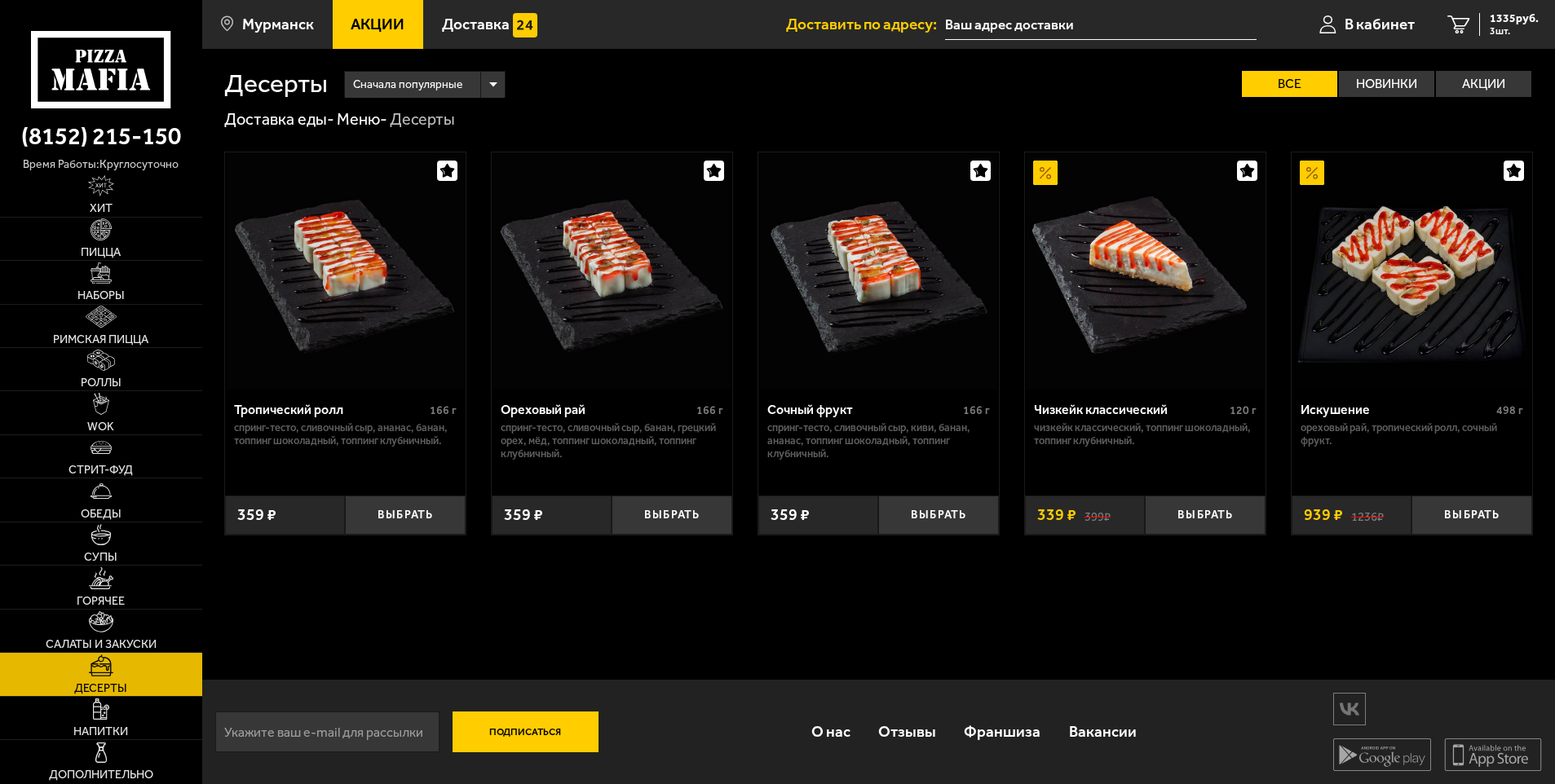
click at [647, 310] on img at bounding box center [612, 271] width 238 height 237
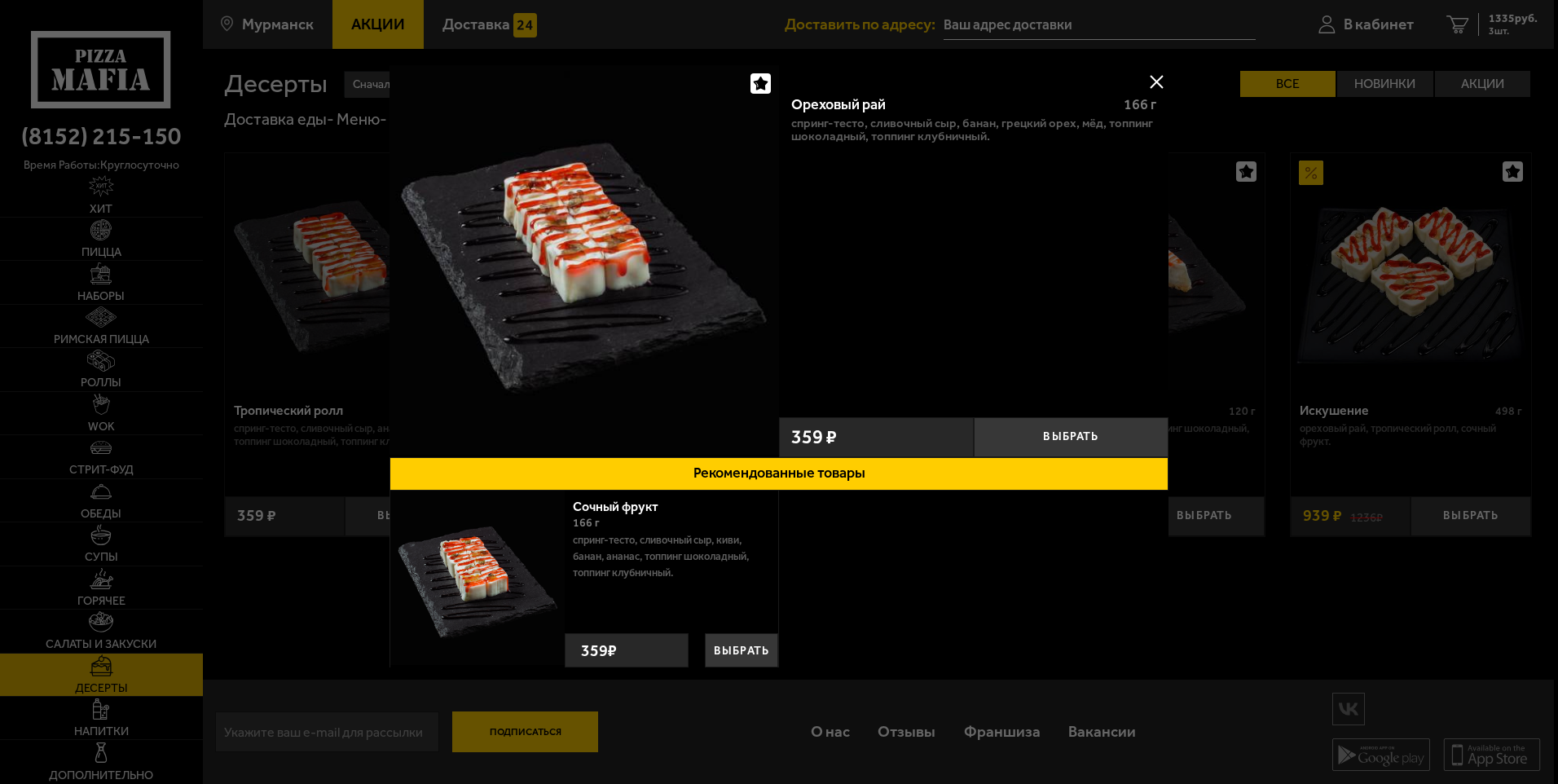
click at [1160, 72] on button at bounding box center [1156, 81] width 25 height 25
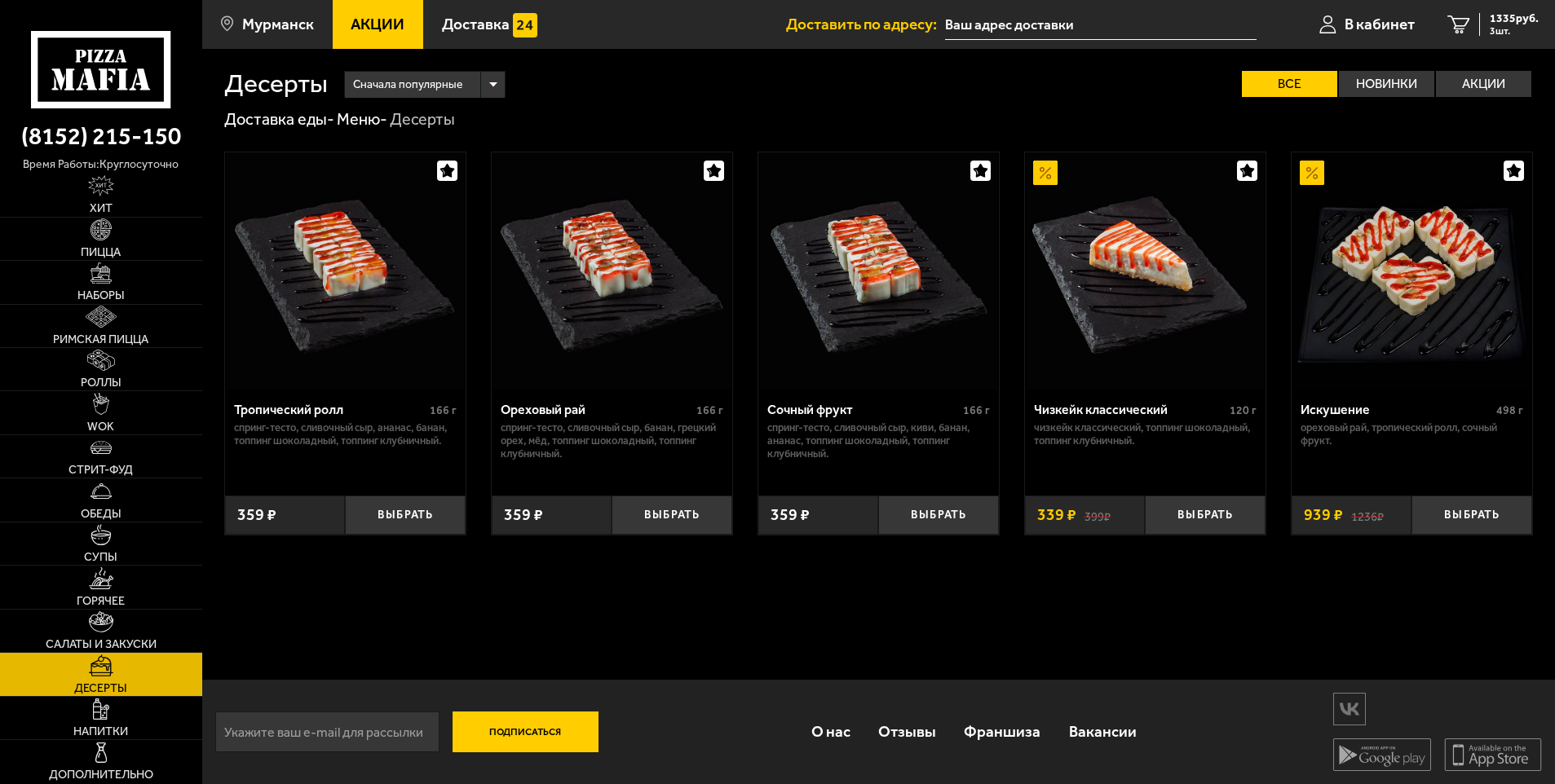
click at [830, 271] on img at bounding box center [878, 271] width 238 height 237
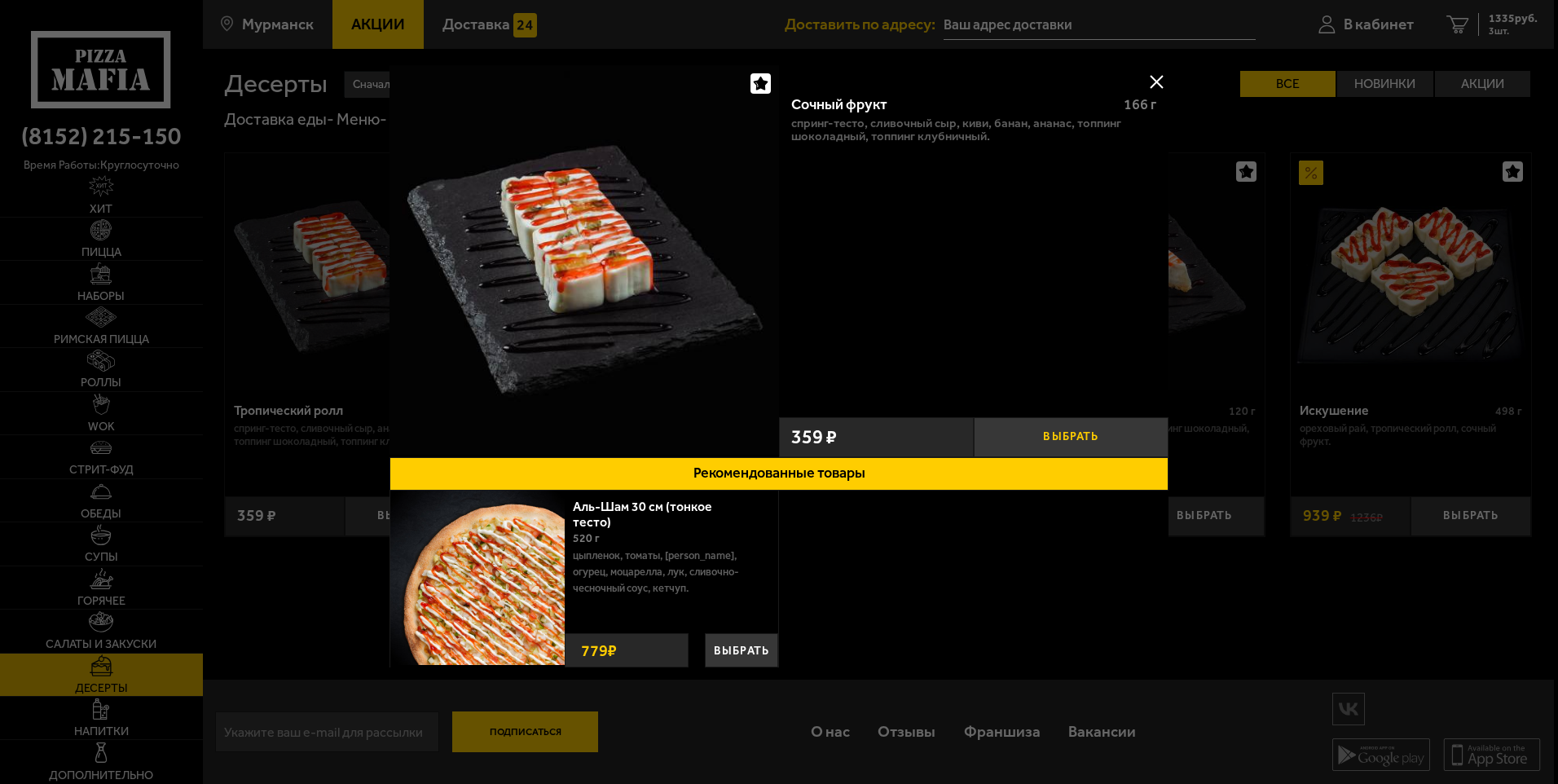
click at [1043, 429] on button "Выбрать" at bounding box center [1071, 436] width 195 height 40
click at [1161, 83] on button at bounding box center [1156, 81] width 25 height 25
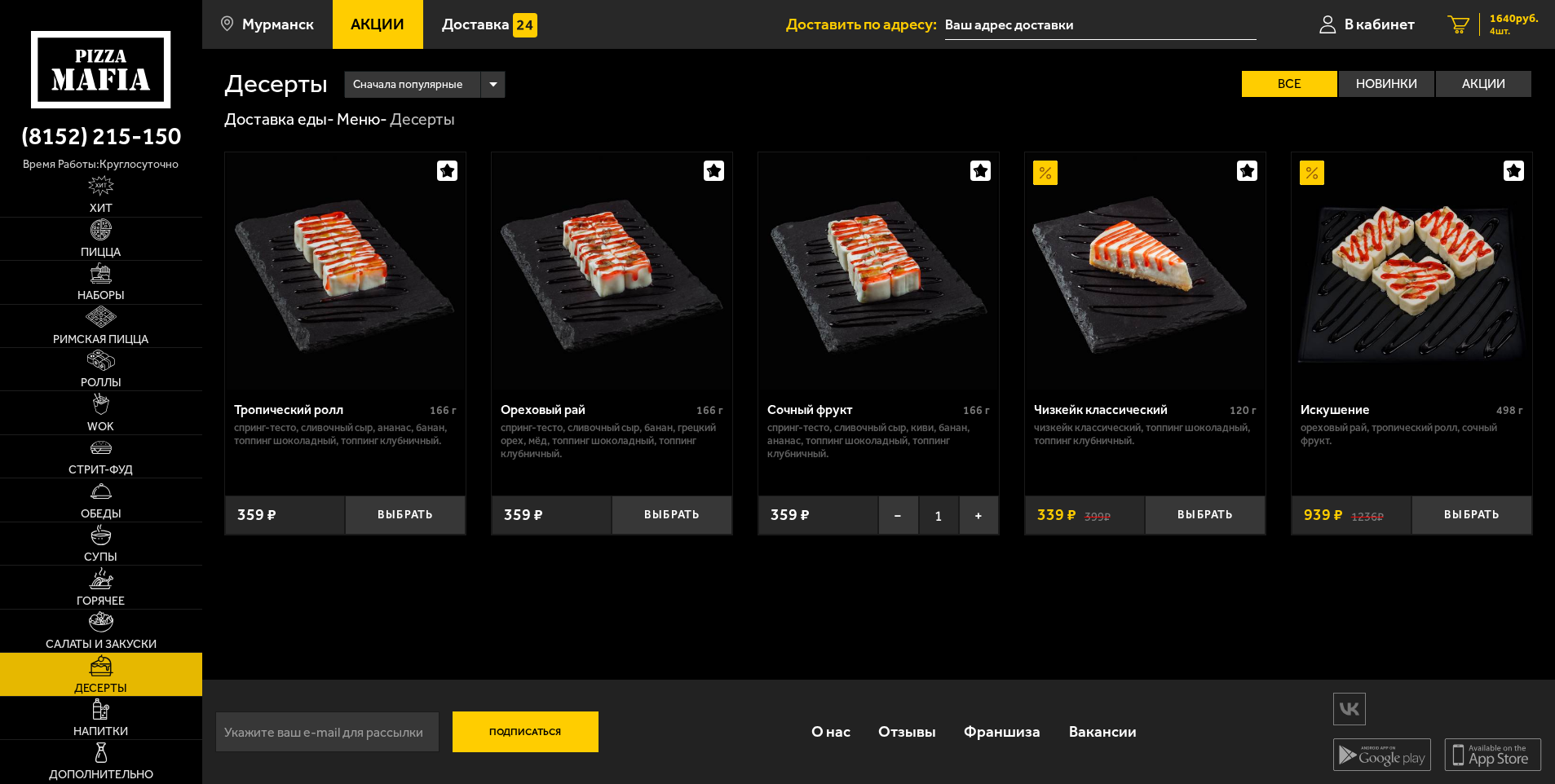
click at [1497, 29] on span "4 шт." at bounding box center [1514, 30] width 49 height 10
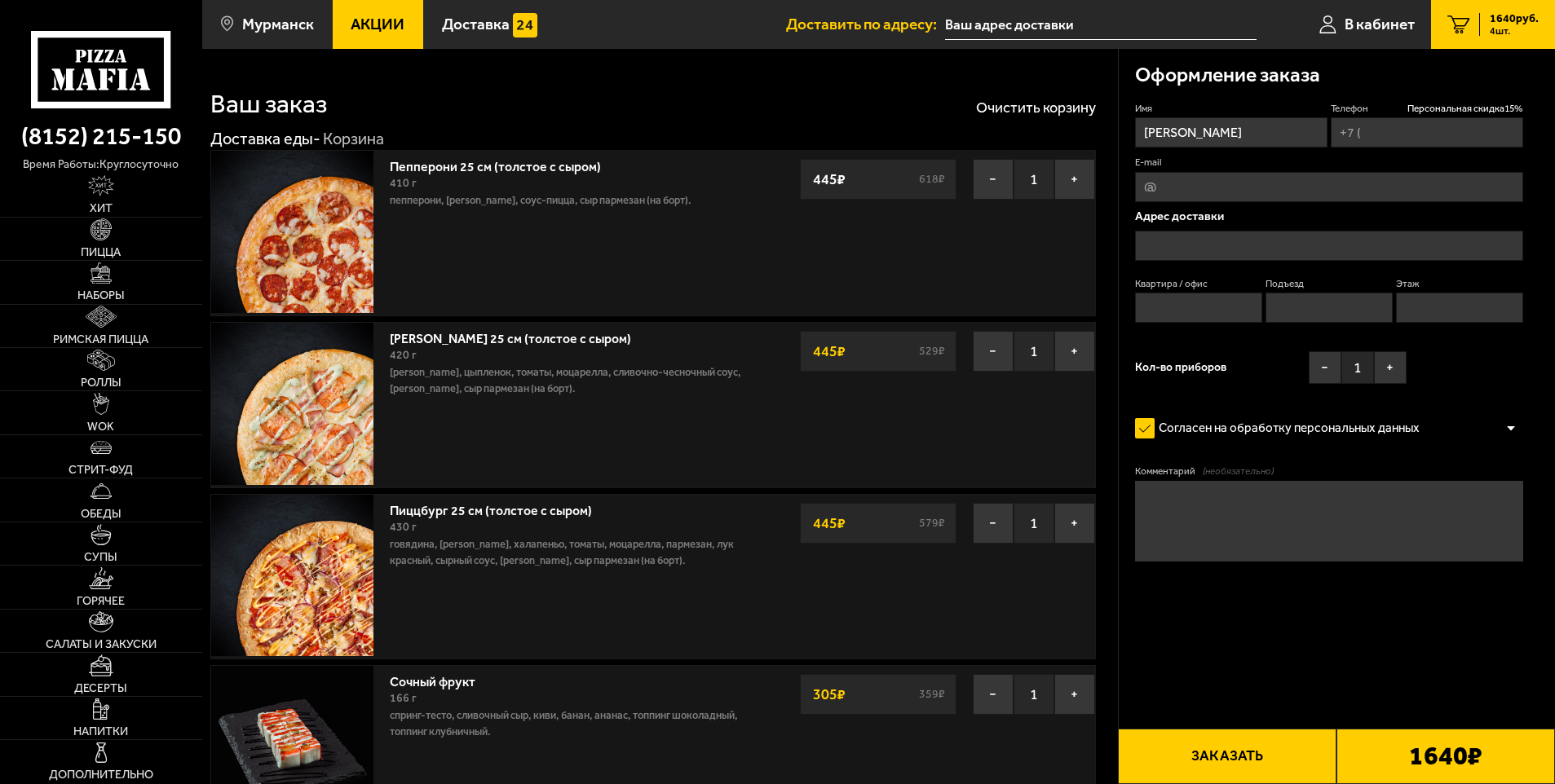
type input "[PHONE_NUMBER]"
type input "[STREET_ADDRESS][PERSON_NAME]"
type input "47"
type input "4"
type input "1"
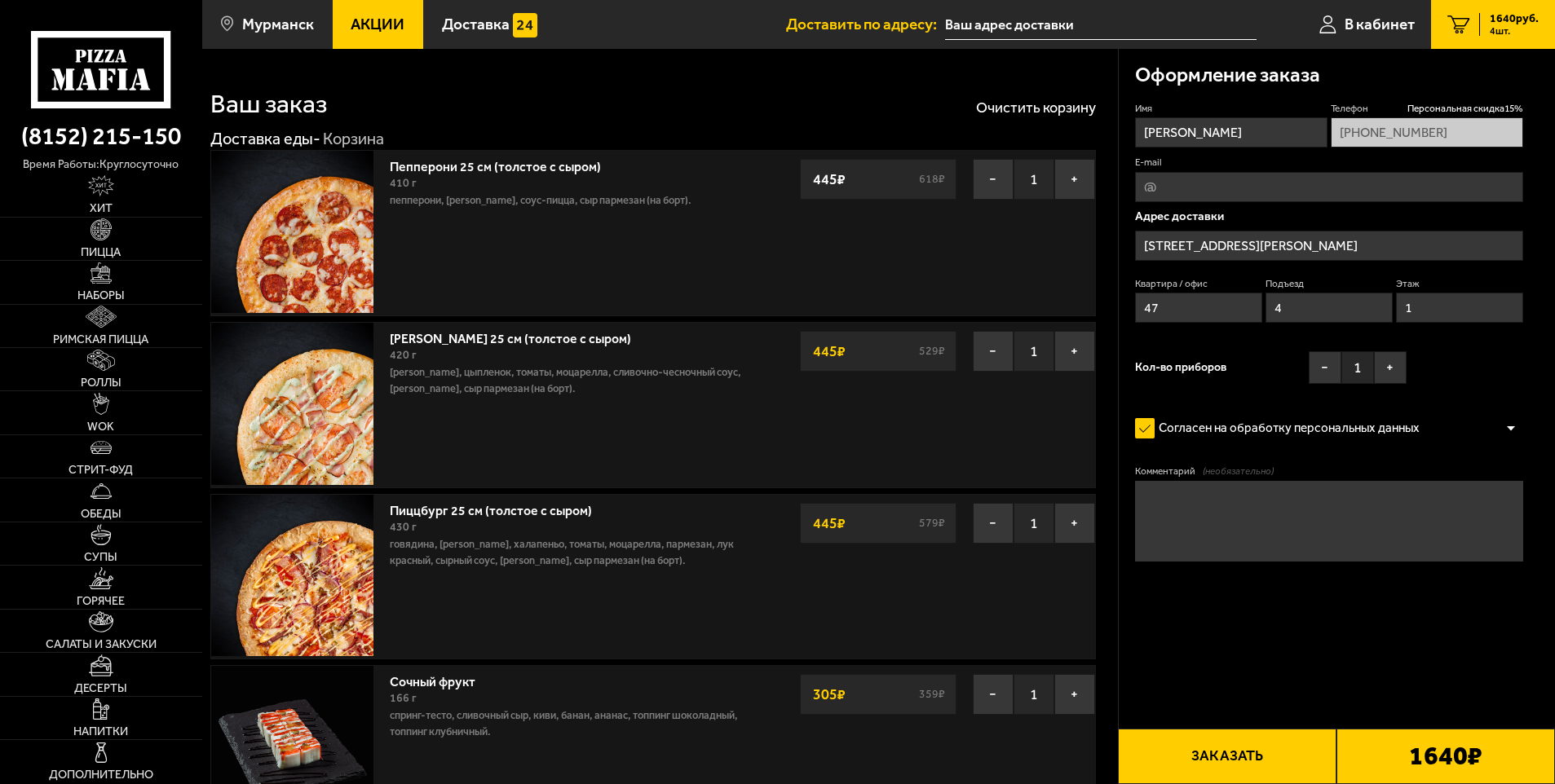
type input "[STREET_ADDRESS][PERSON_NAME]"
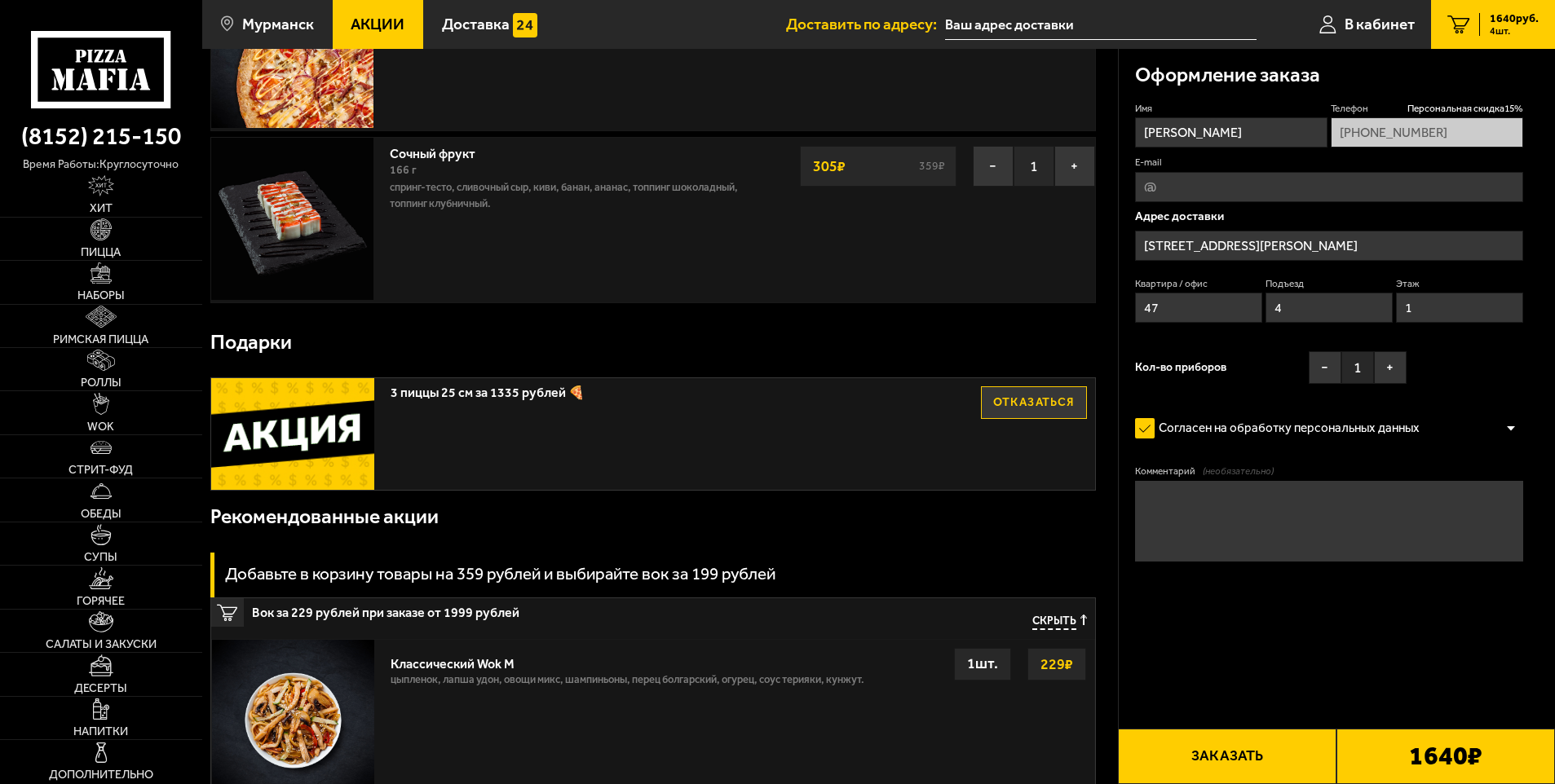
scroll to position [408, 0]
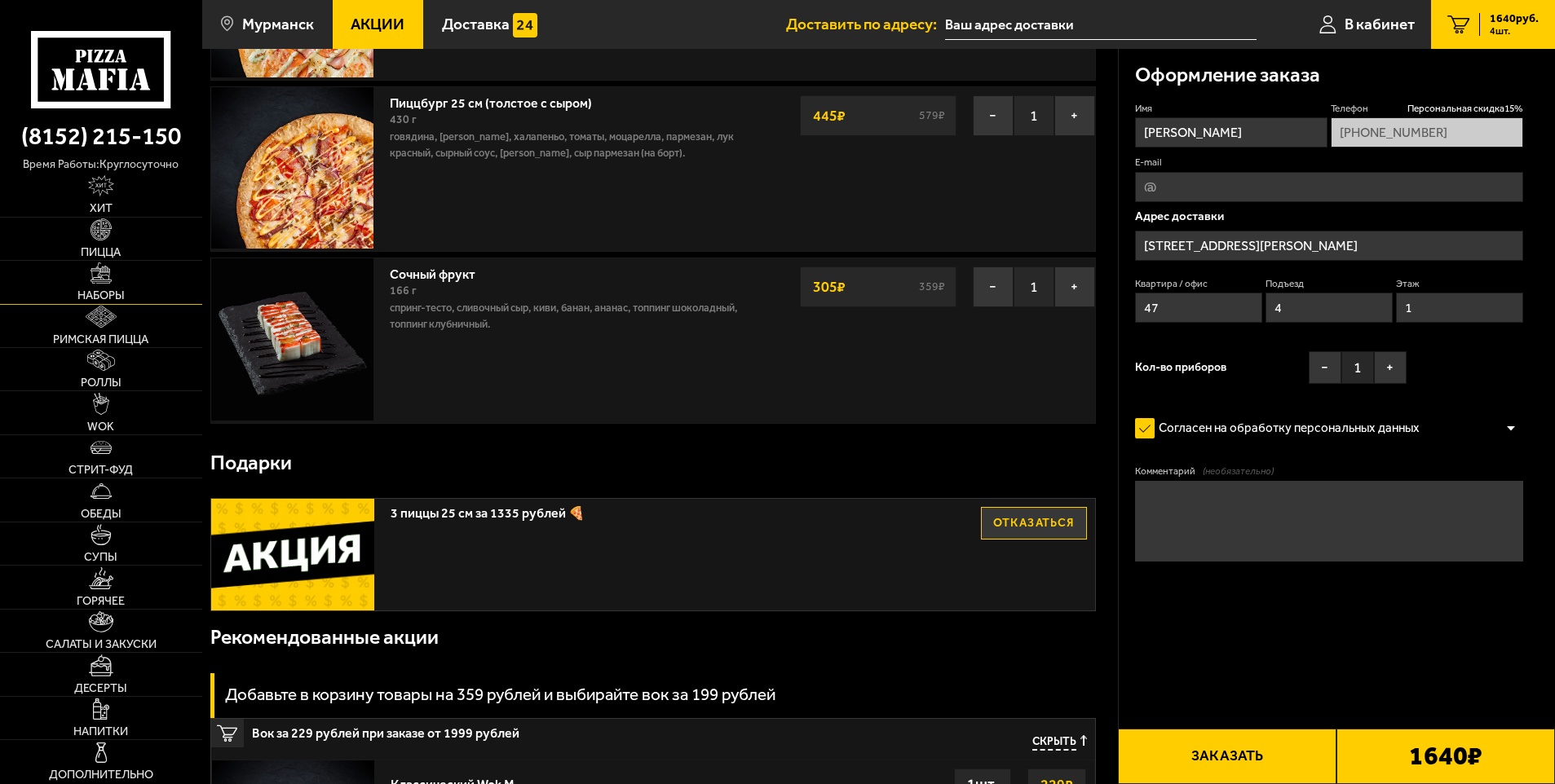
click at [111, 279] on img at bounding box center [100, 272] width 21 height 21
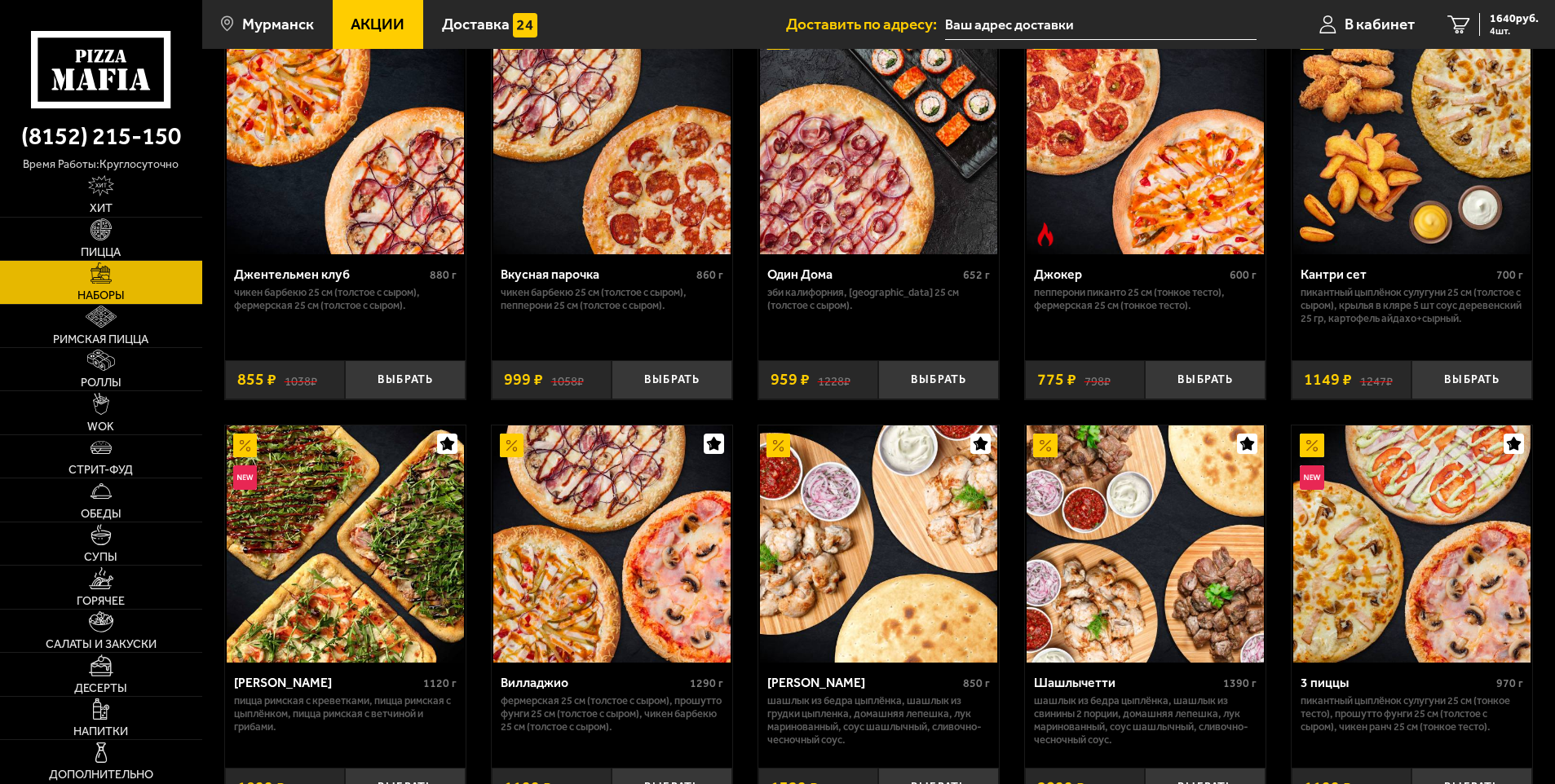
scroll to position [82, 0]
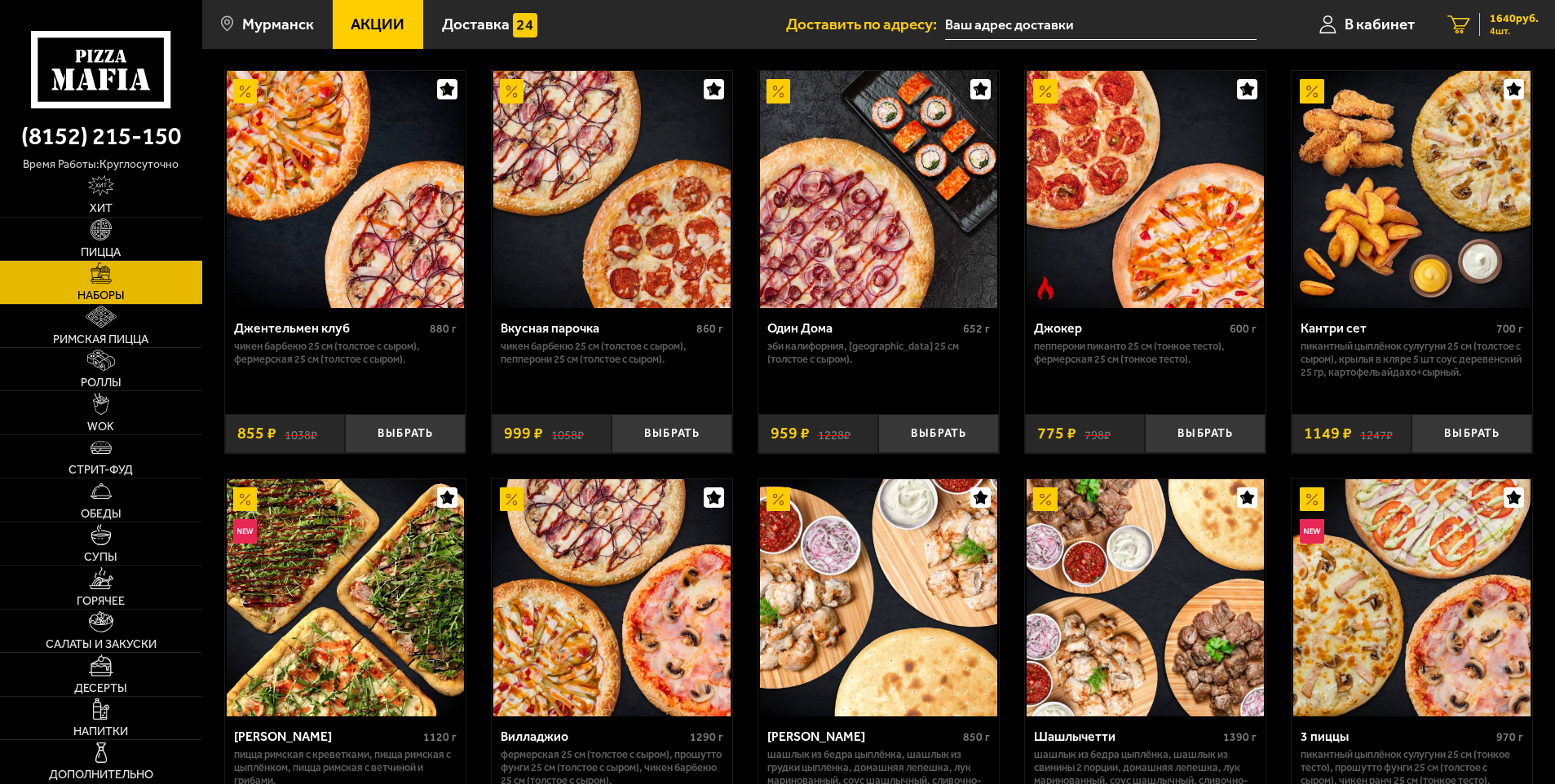
click at [1526, 19] on span "1640 руб." at bounding box center [1514, 18] width 49 height 11
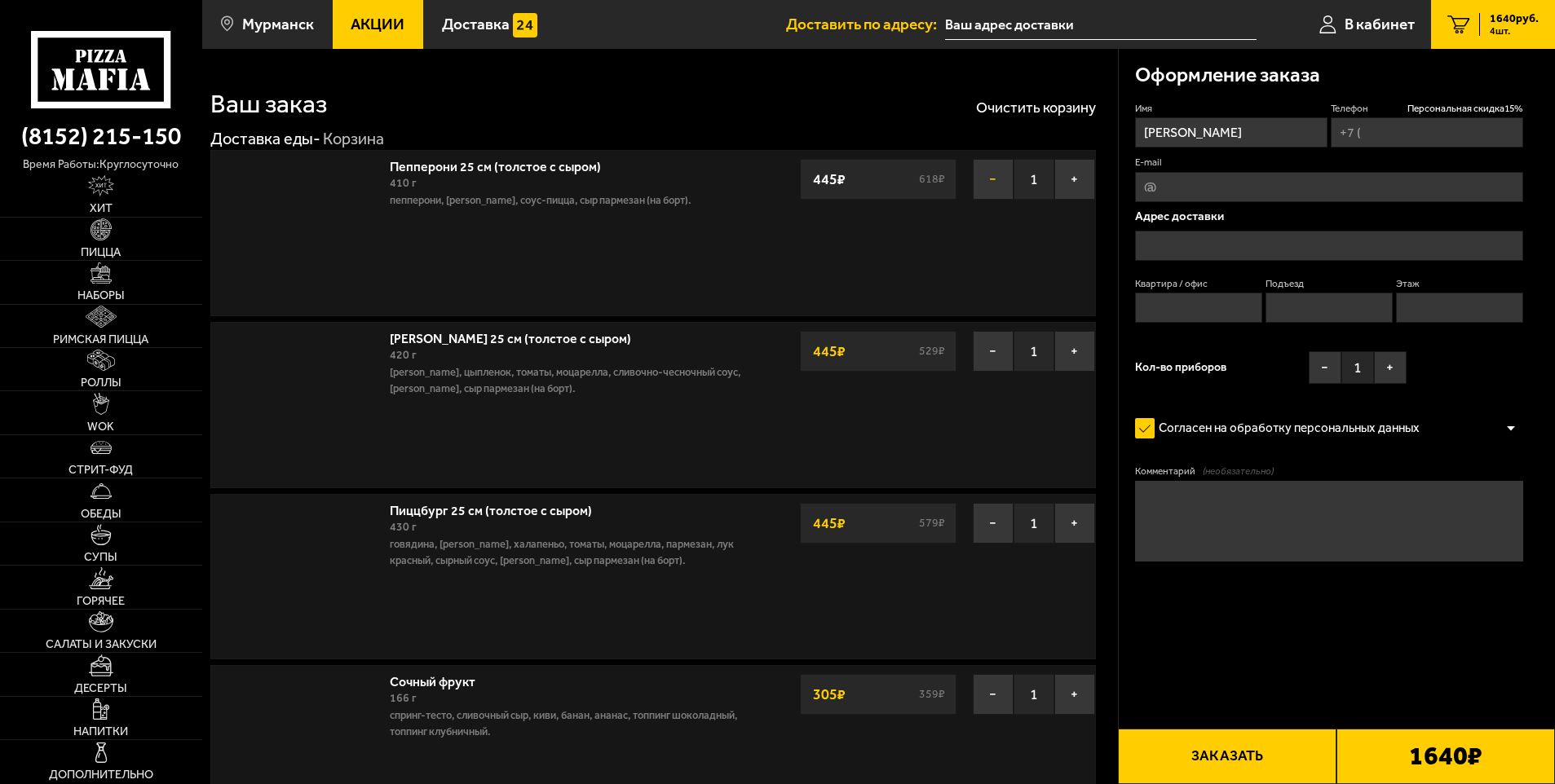
type input "[PHONE_NUMBER]"
type input "[STREET_ADDRESS][PERSON_NAME]"
type input "47"
type input "4"
type input "1"
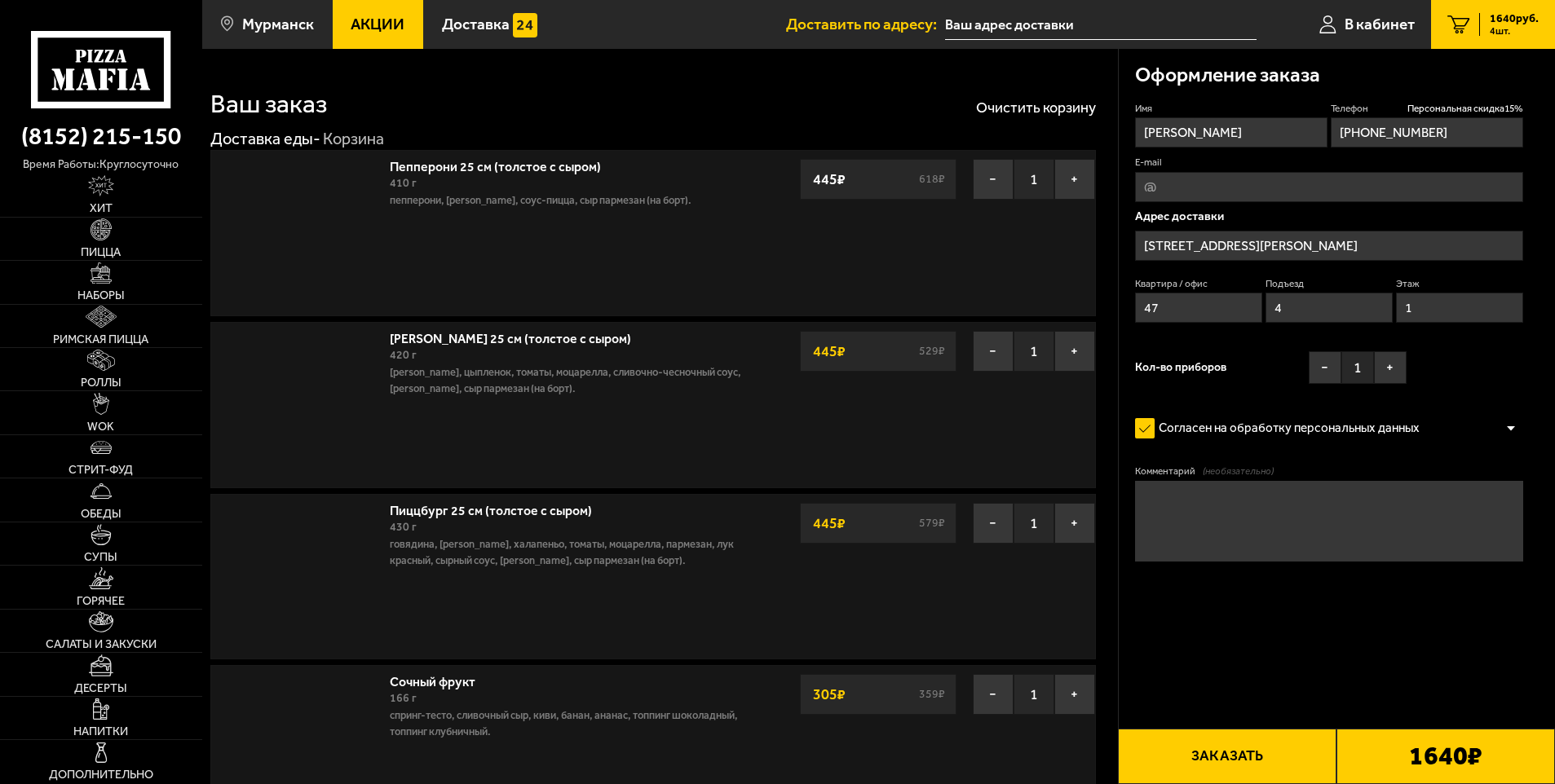
type input "[STREET_ADDRESS][PERSON_NAME]"
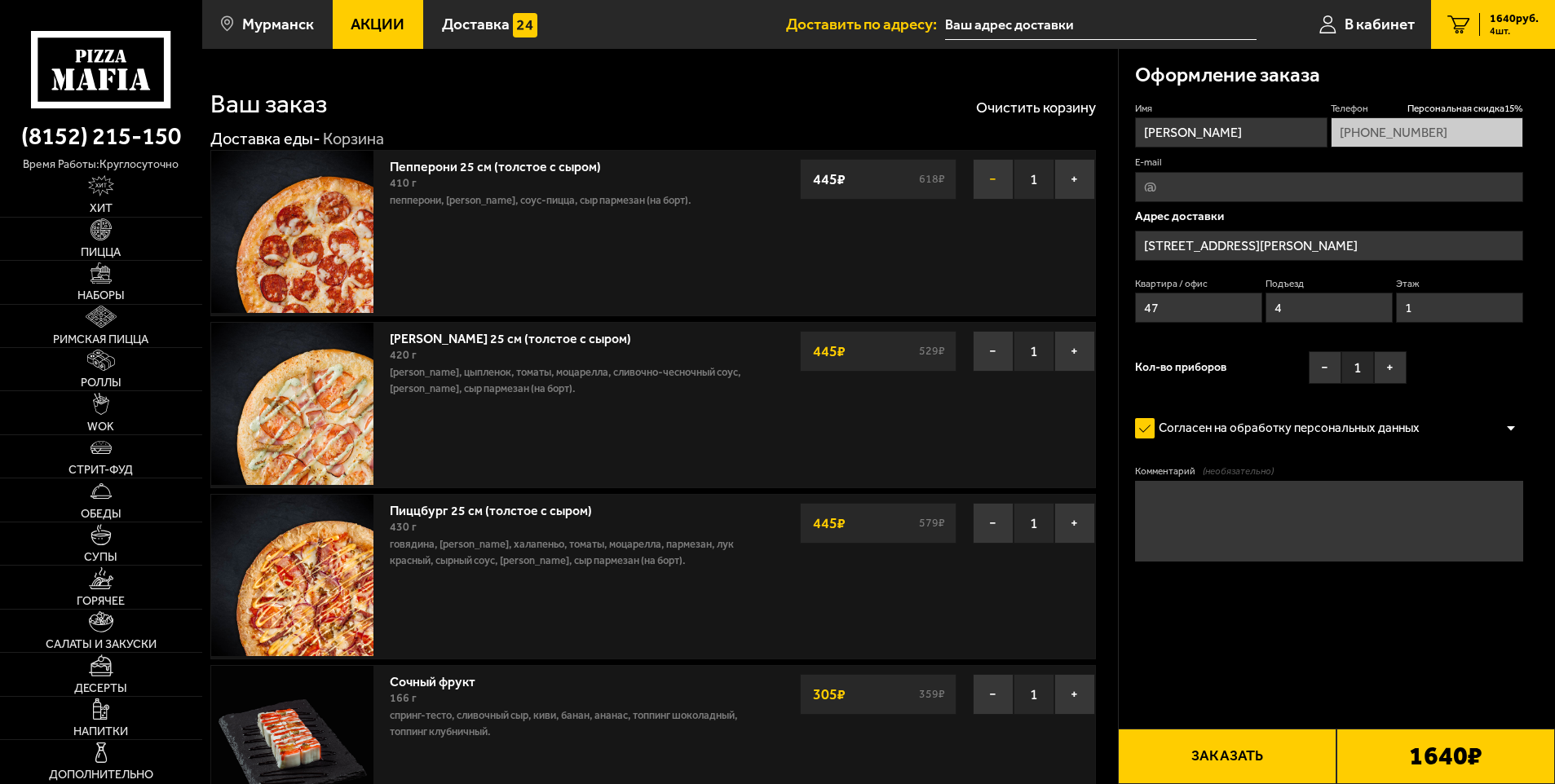
click at [998, 171] on button "−" at bounding box center [992, 179] width 41 height 40
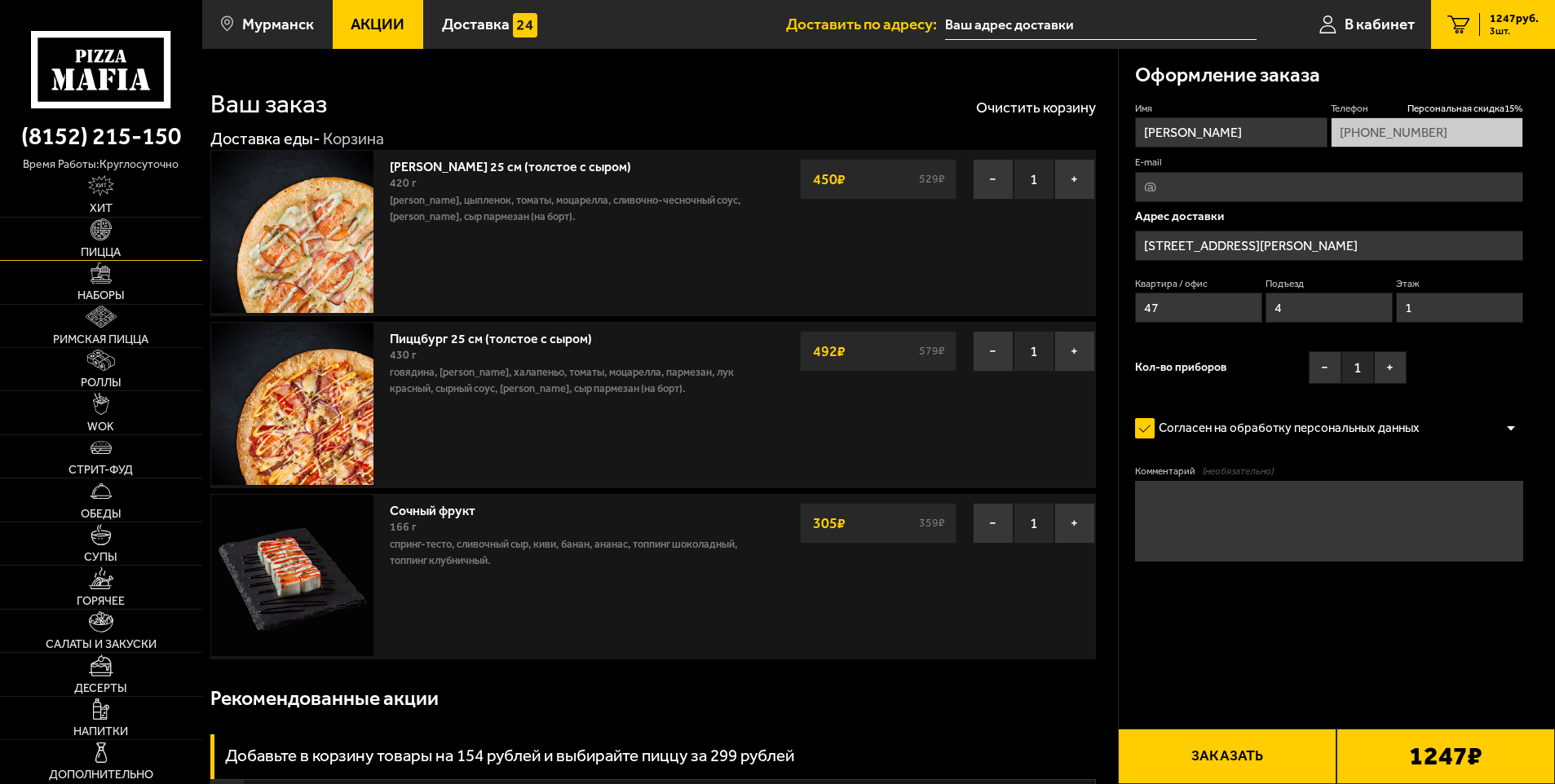
click at [139, 234] on link "Пицца" at bounding box center [101, 238] width 203 height 42
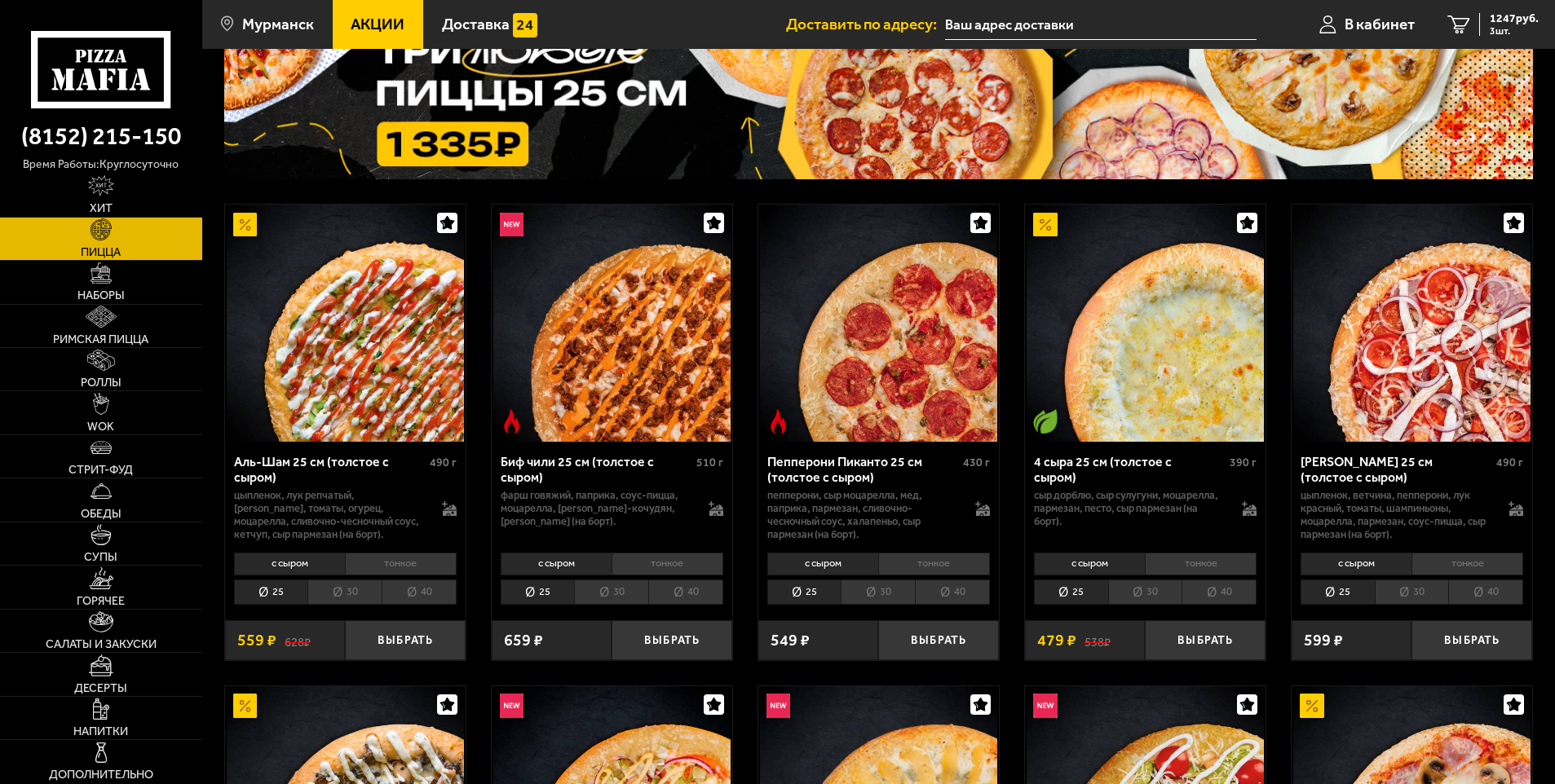
scroll to position [163, 0]
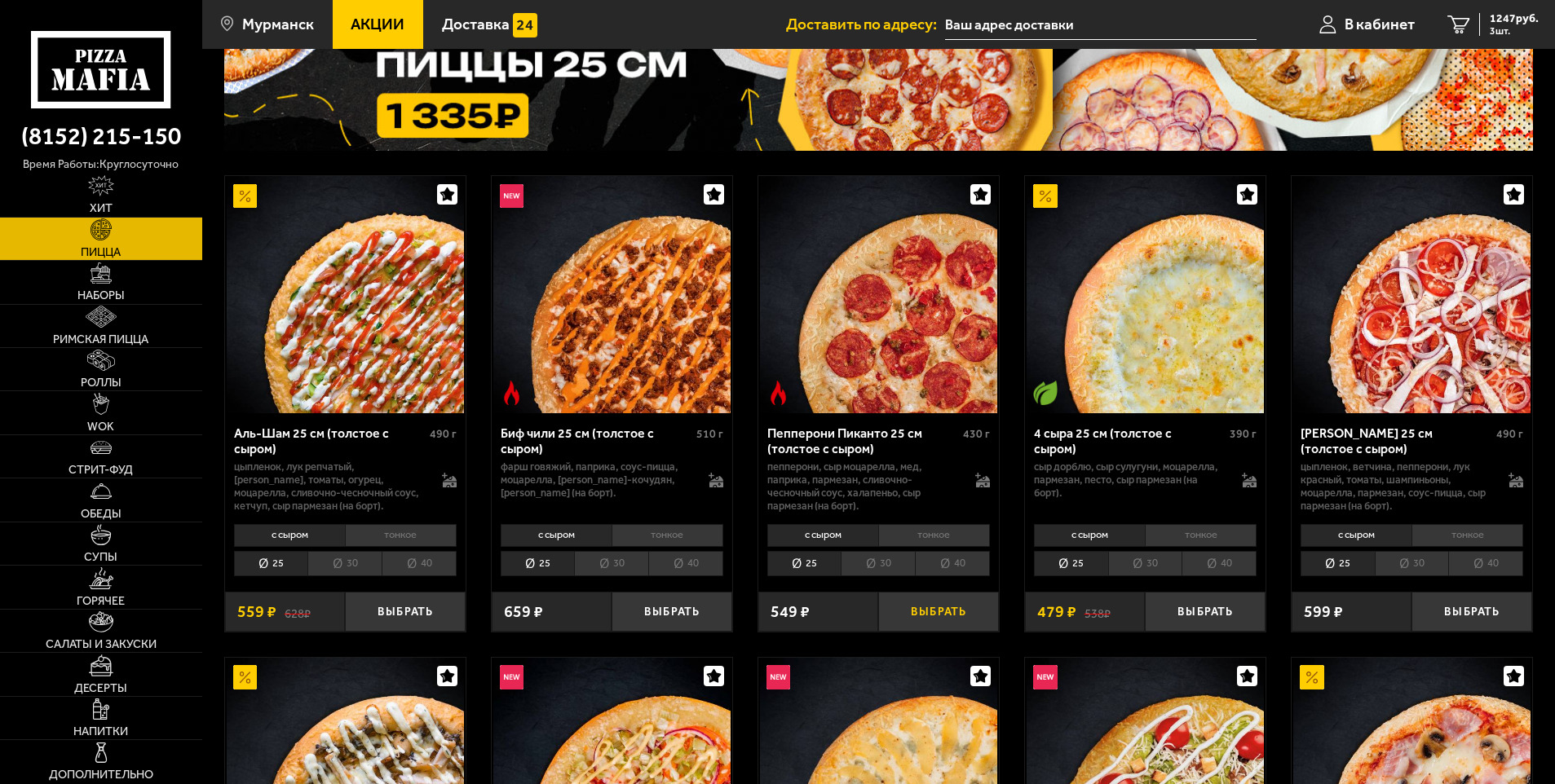
click at [932, 609] on button "Выбрать" at bounding box center [938, 611] width 121 height 40
click at [1505, 11] on link "4 1640 руб. 4 шт." at bounding box center [1492, 24] width 124 height 49
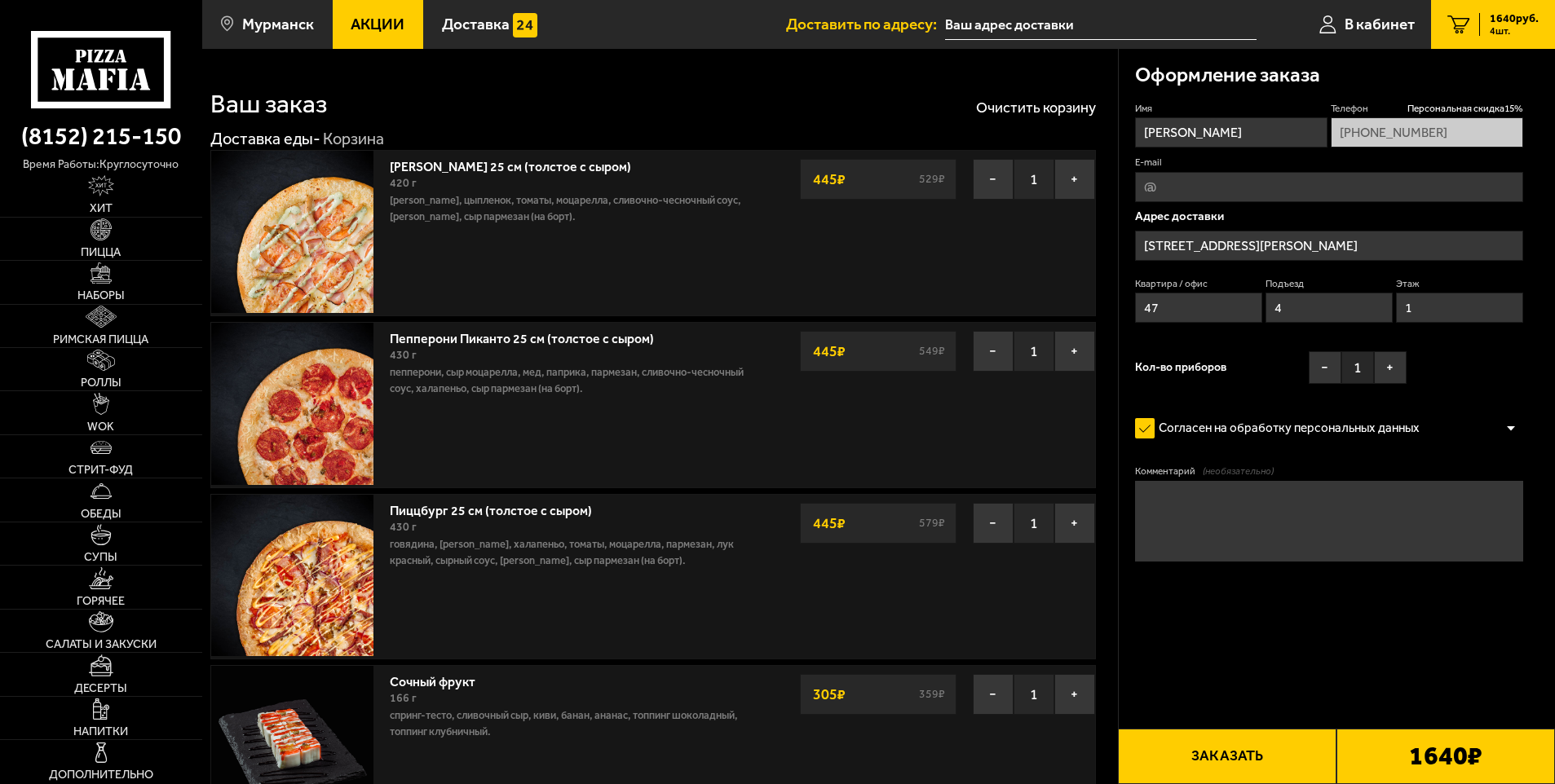
type input "[STREET_ADDRESS][PERSON_NAME]"
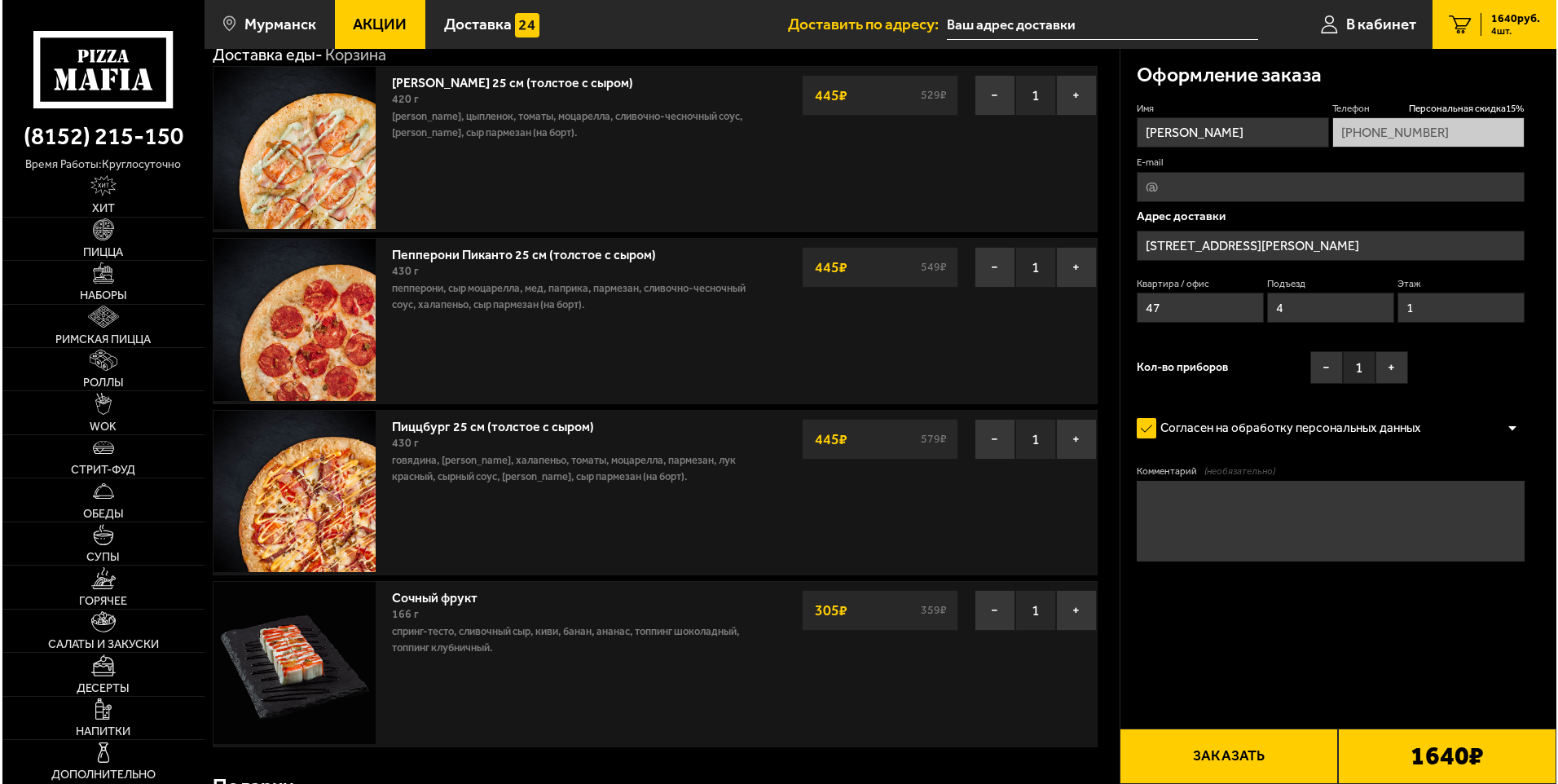
scroll to position [163, 0]
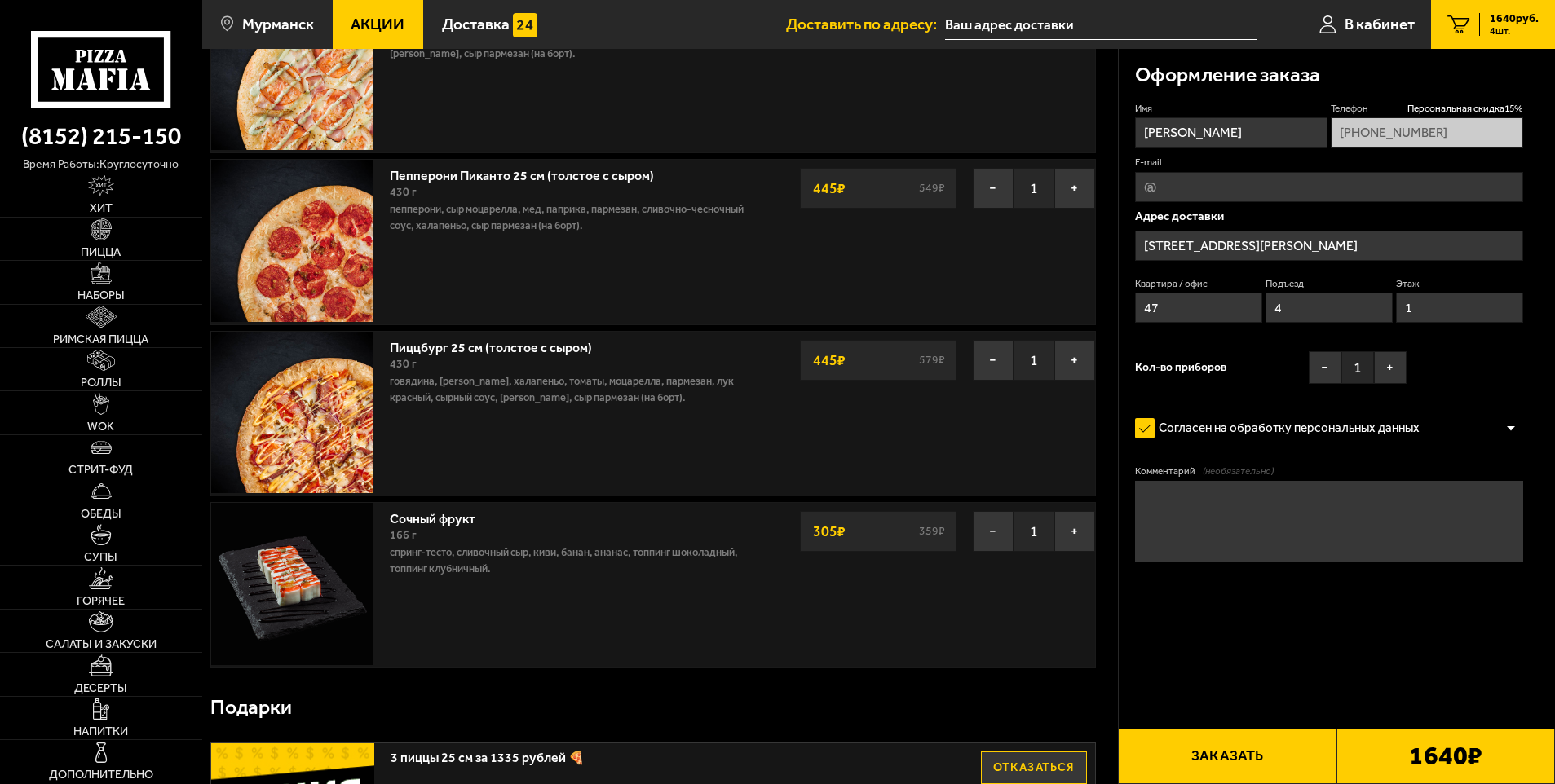
click at [1266, 755] on button "Заказать" at bounding box center [1226, 756] width 218 height 55
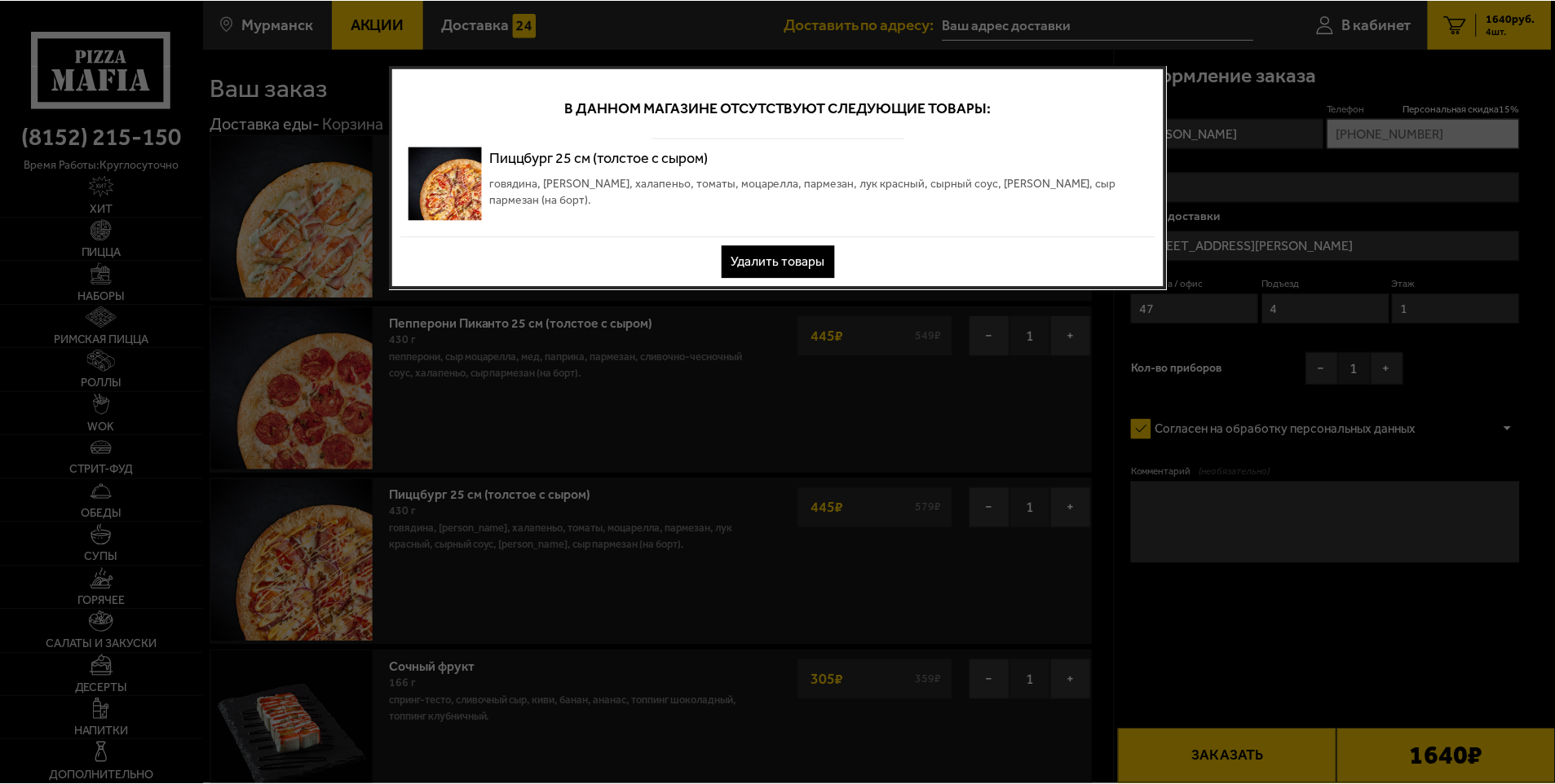
scroll to position [0, 0]
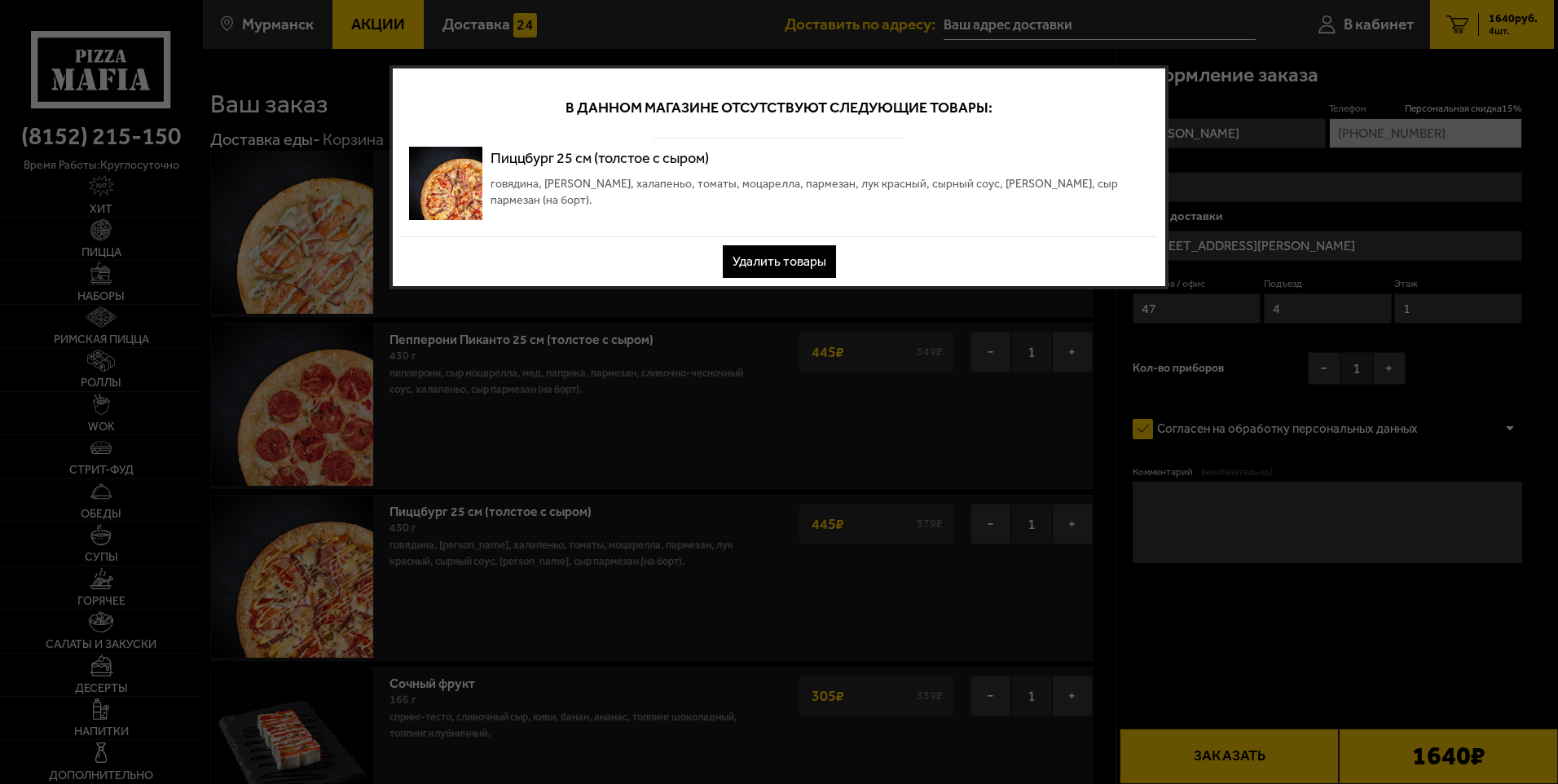
click at [753, 257] on button "Удалить товары" at bounding box center [779, 261] width 113 height 32
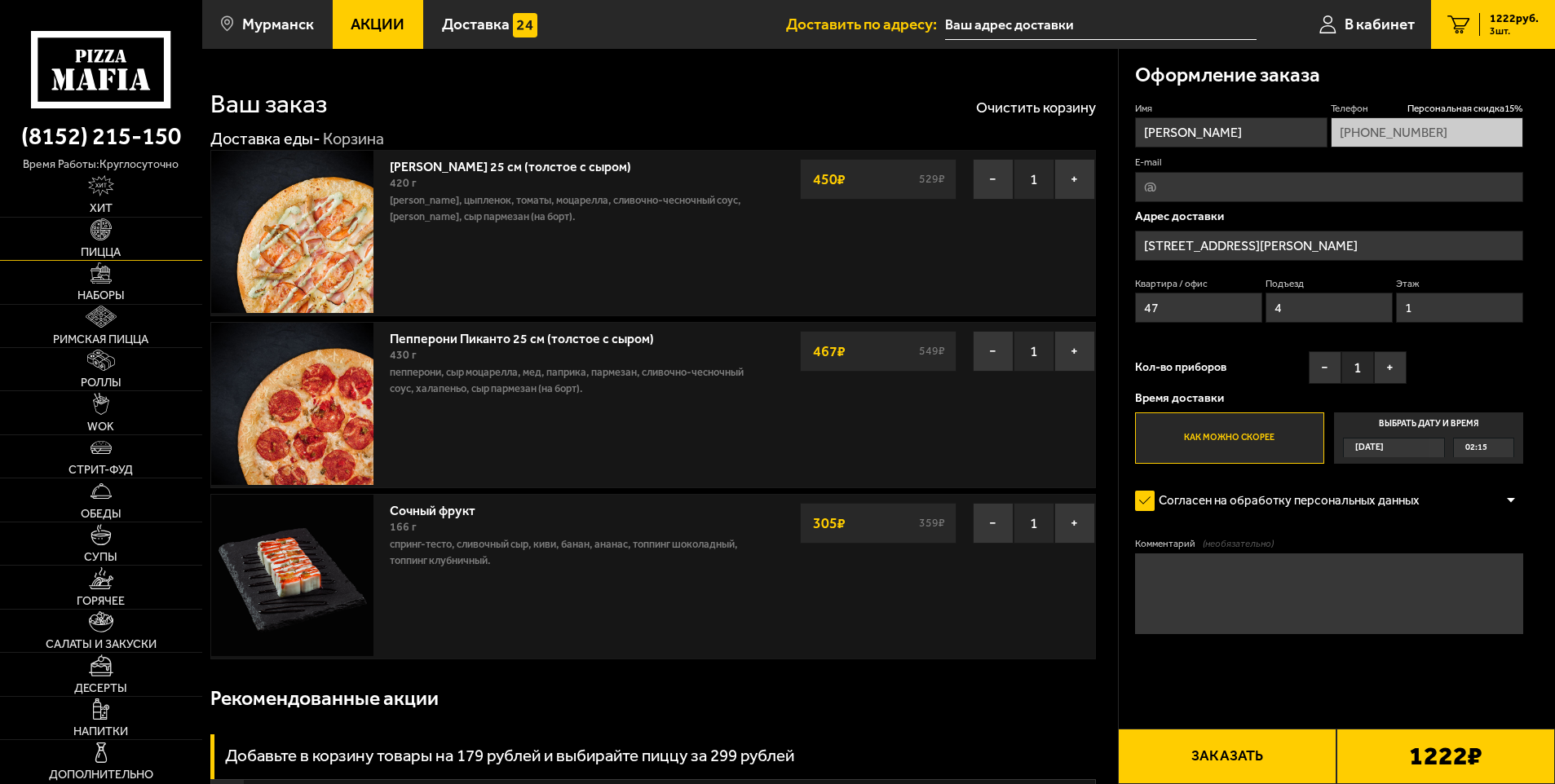
click at [114, 238] on link "Пицца" at bounding box center [101, 238] width 203 height 42
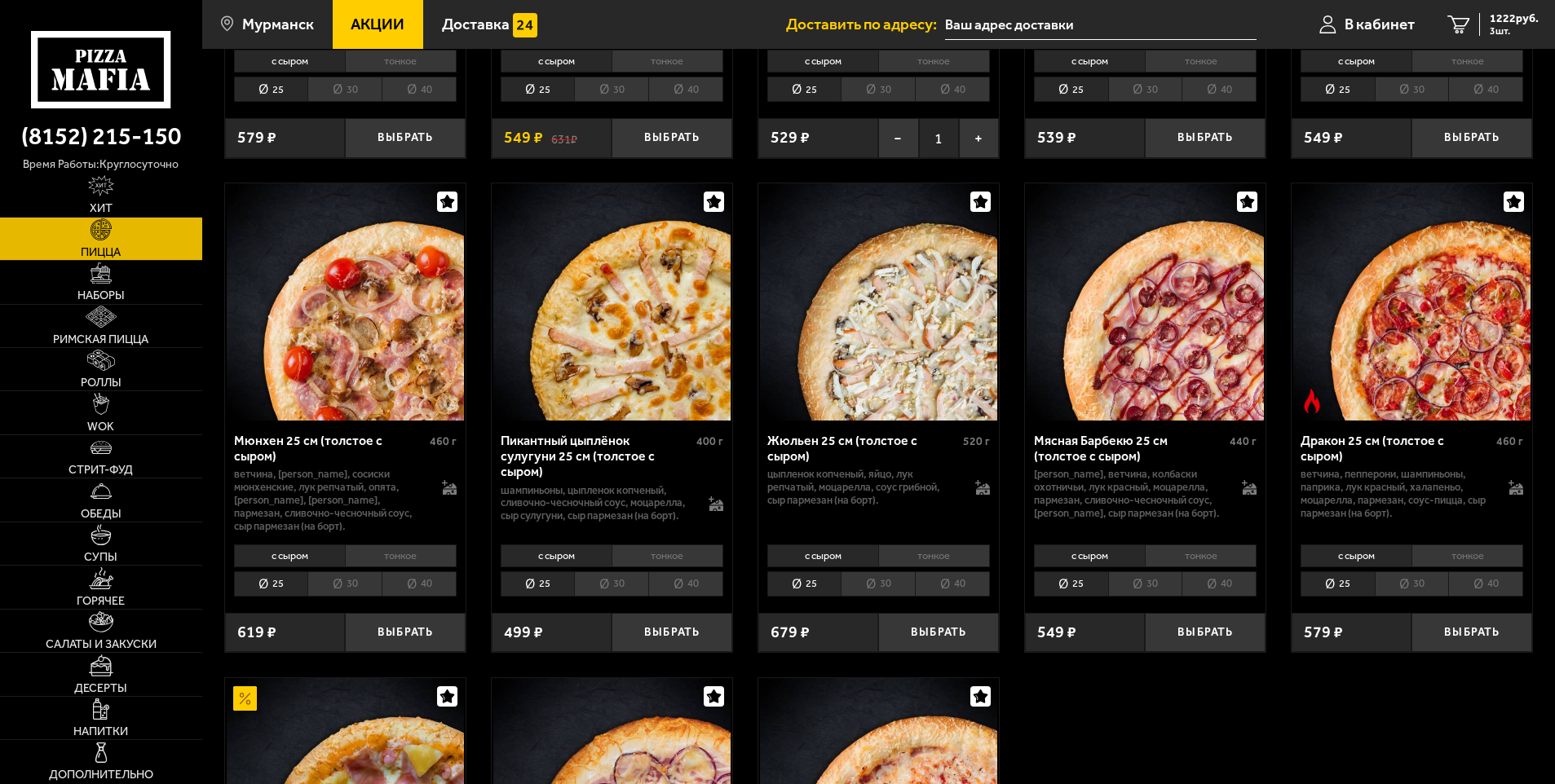
scroll to position [2118, 0]
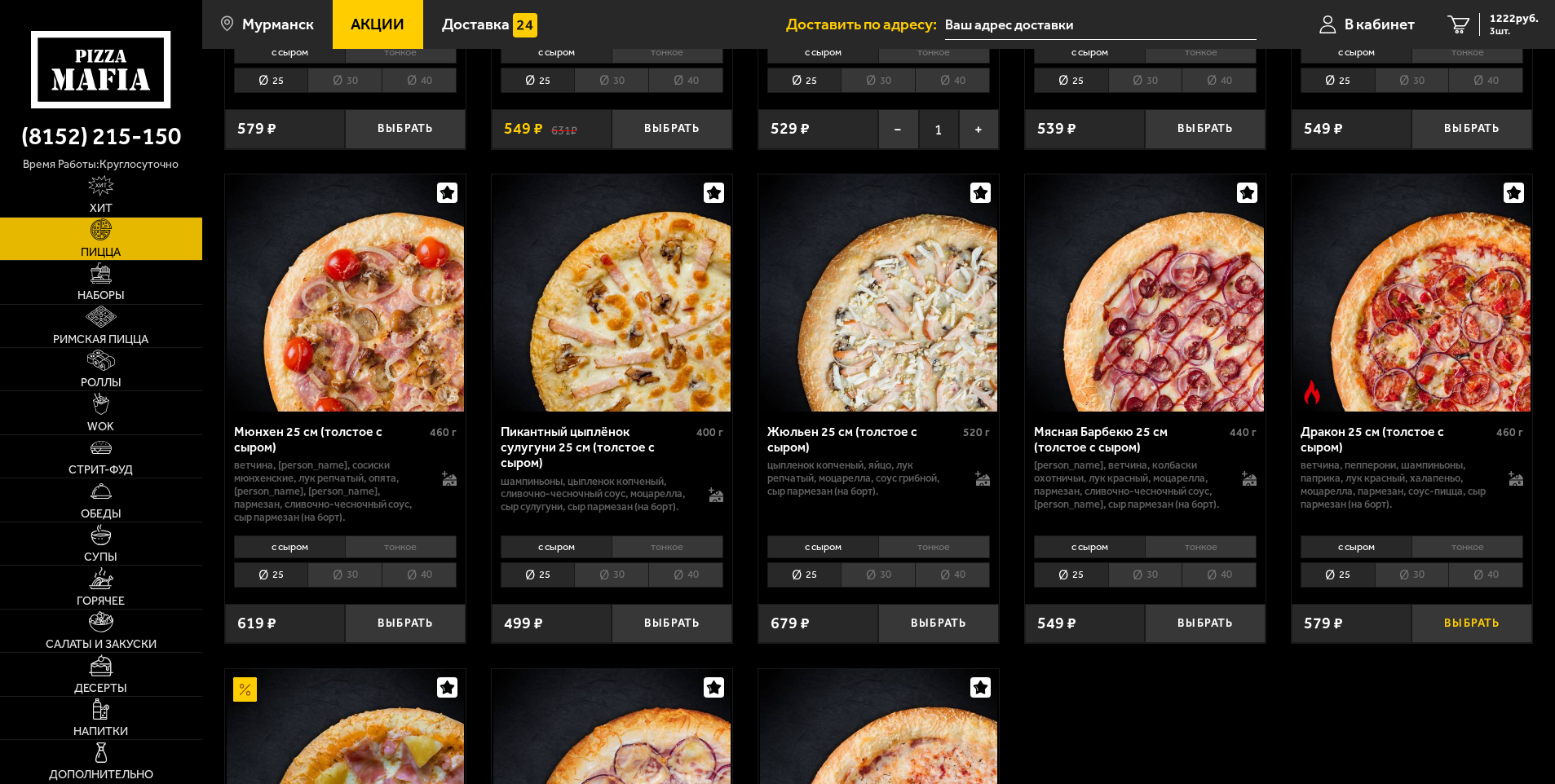
click at [1451, 644] on button "Выбрать" at bounding box center [1471, 623] width 121 height 40
click at [1505, 18] on span "1640 руб." at bounding box center [1514, 18] width 49 height 11
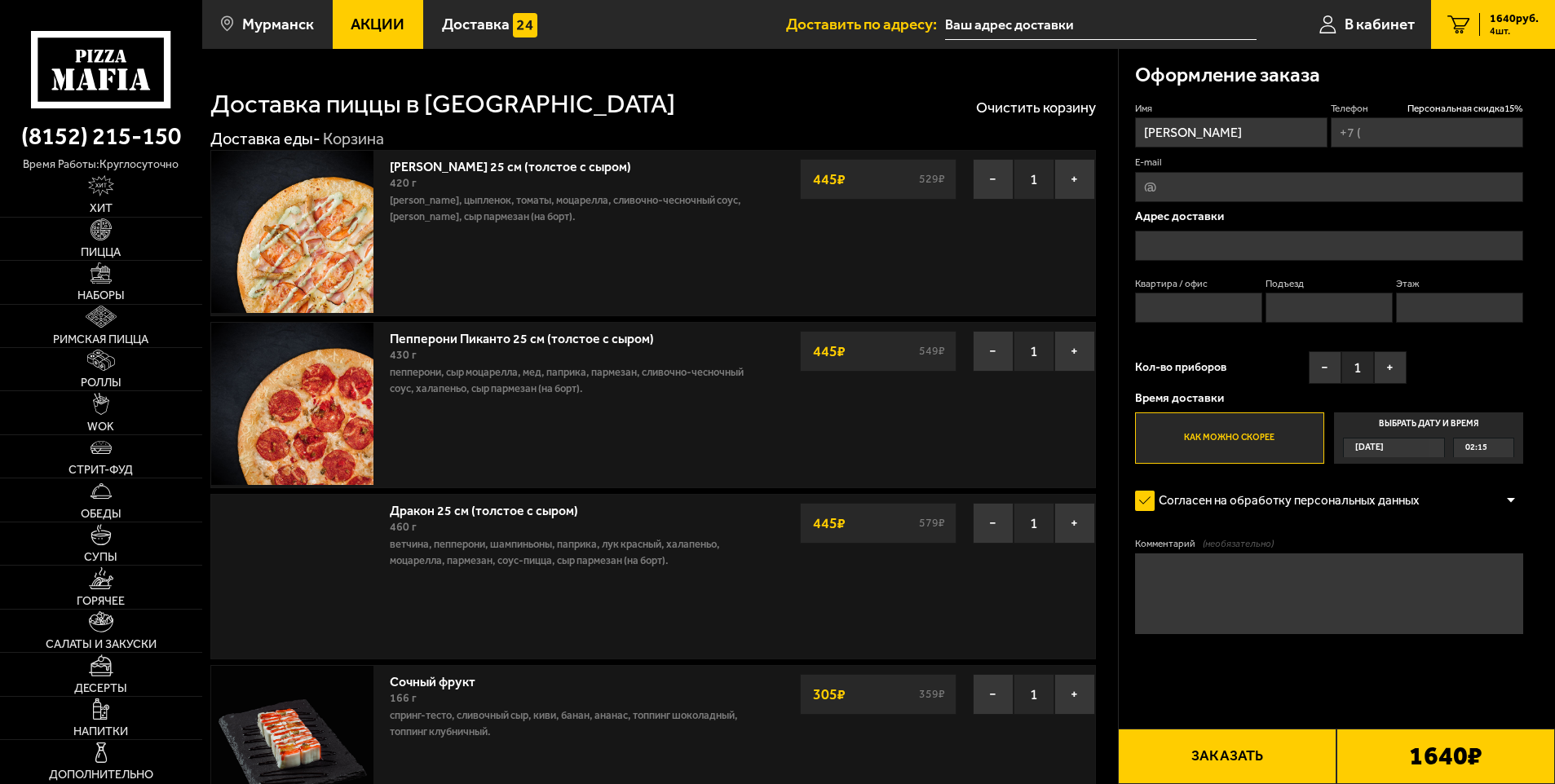
type input "[PHONE_NUMBER]"
type input "[STREET_ADDRESS][PERSON_NAME]"
type input "47"
type input "4"
type input "1"
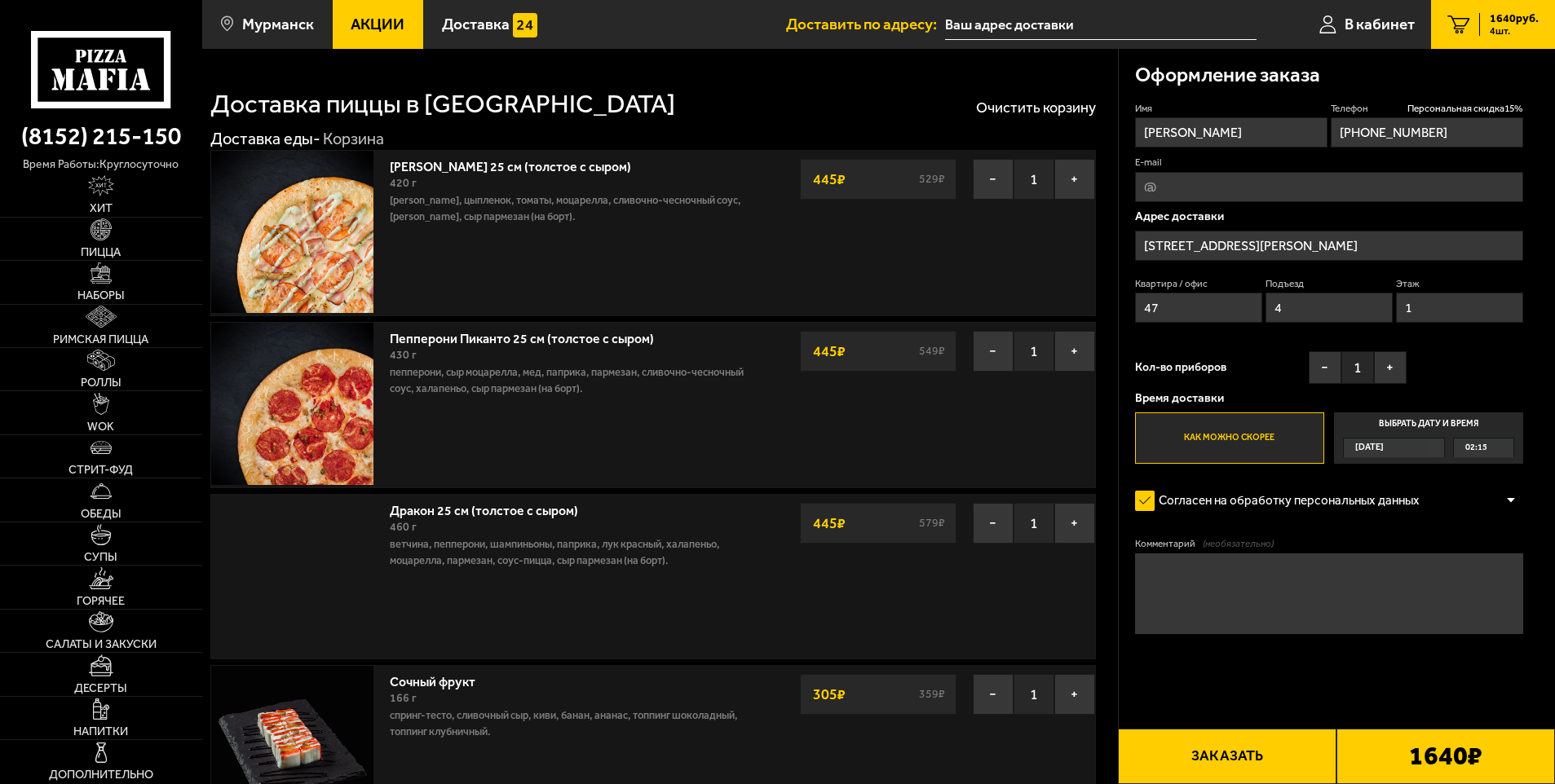
type input "[STREET_ADDRESS][PERSON_NAME]"
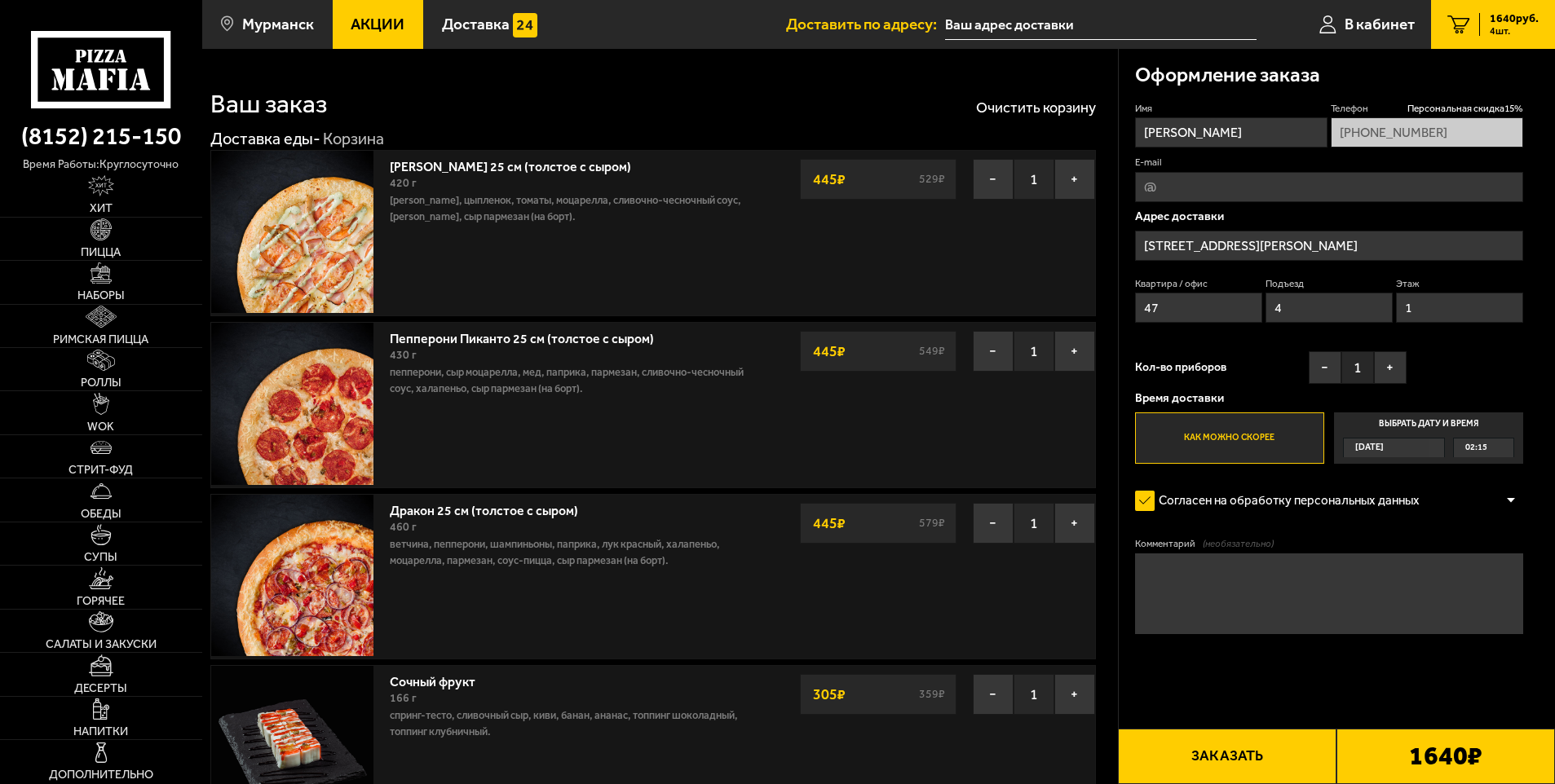
click at [1249, 755] on button "Заказать" at bounding box center [1226, 756] width 218 height 55
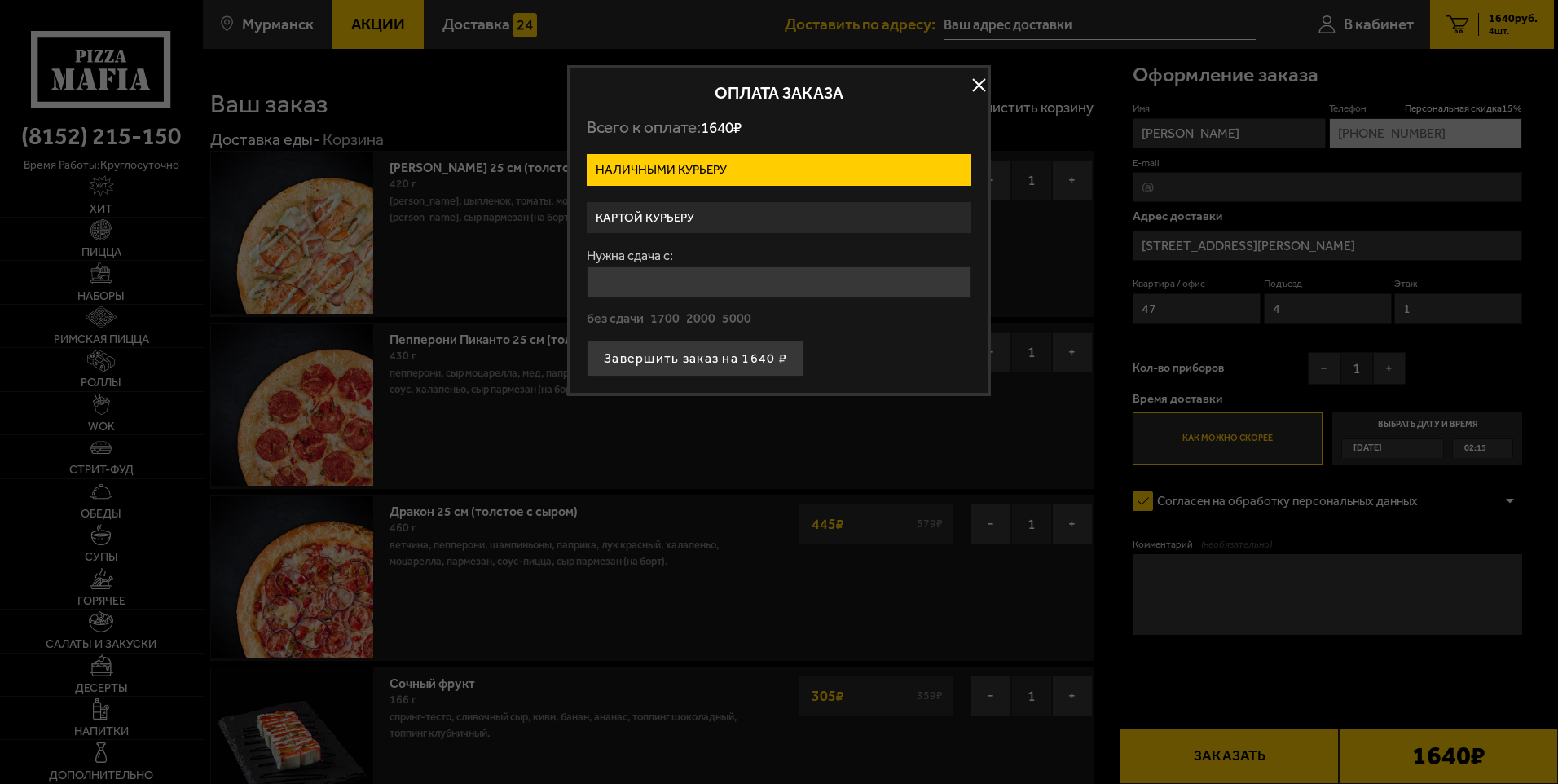
click at [725, 216] on label "Картой курьеру" at bounding box center [779, 218] width 385 height 32
click at [0, 0] on input "Картой курьеру" at bounding box center [0, 0] width 0 height 0
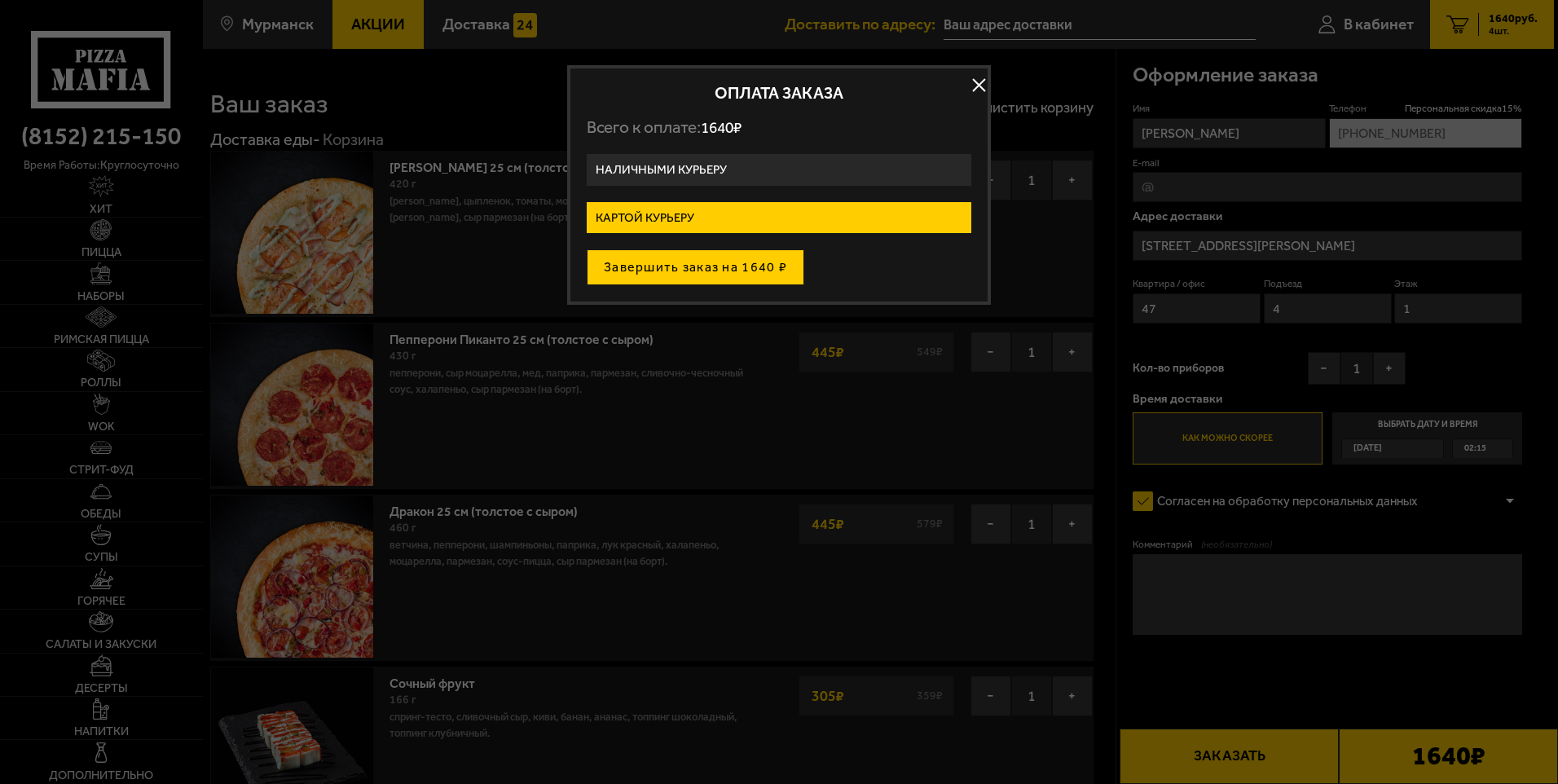
click at [759, 252] on button "Завершить заказ на 1640 ₽" at bounding box center [696, 267] width 217 height 36
